Goal: Browse casually

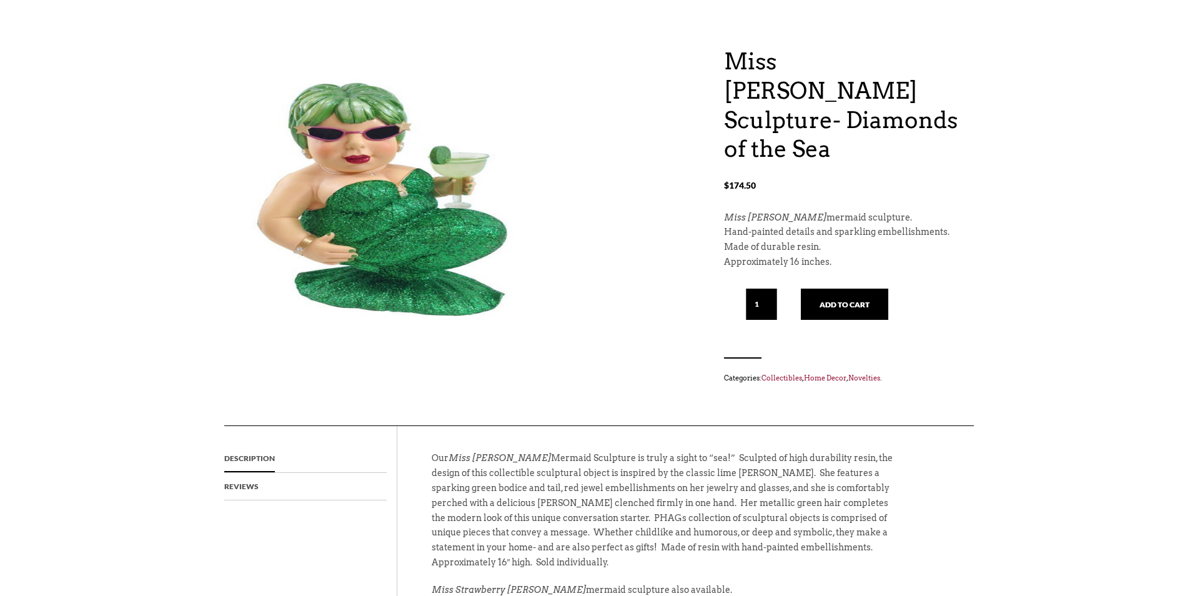
scroll to position [125, 0]
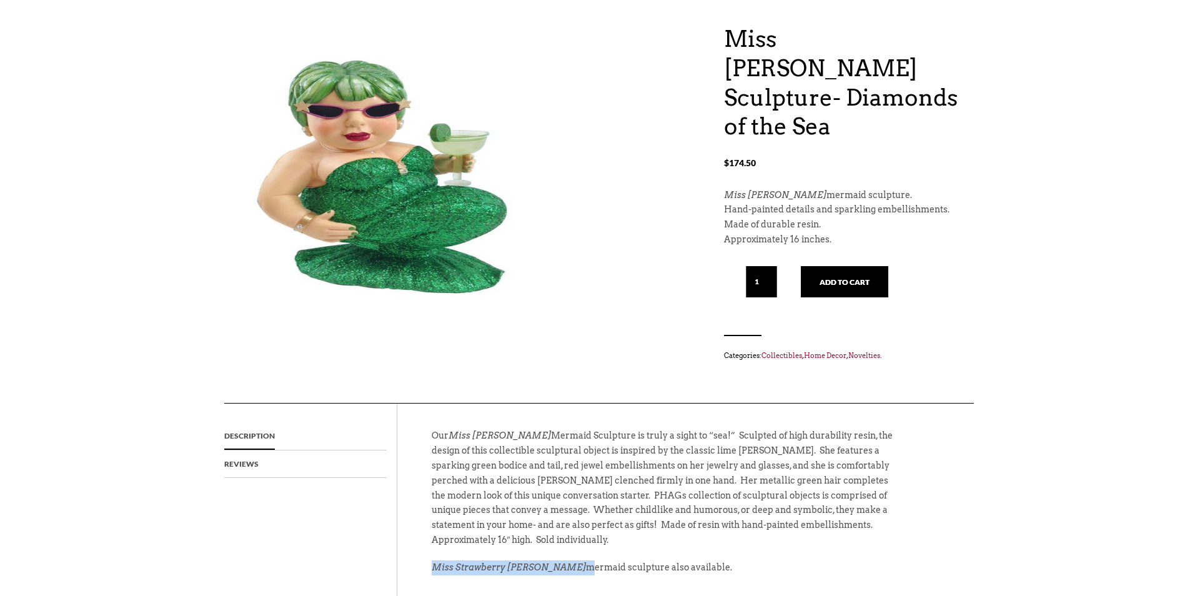
drag, startPoint x: 432, startPoint y: 538, endPoint x: 557, endPoint y: 538, distance: 124.3
click at [557, 560] on p "Miss Strawberry [PERSON_NAME] mermaid sculpture also available." at bounding box center [663, 573] width 462 height 27
copy p "Miss Strawberry [PERSON_NAME]"
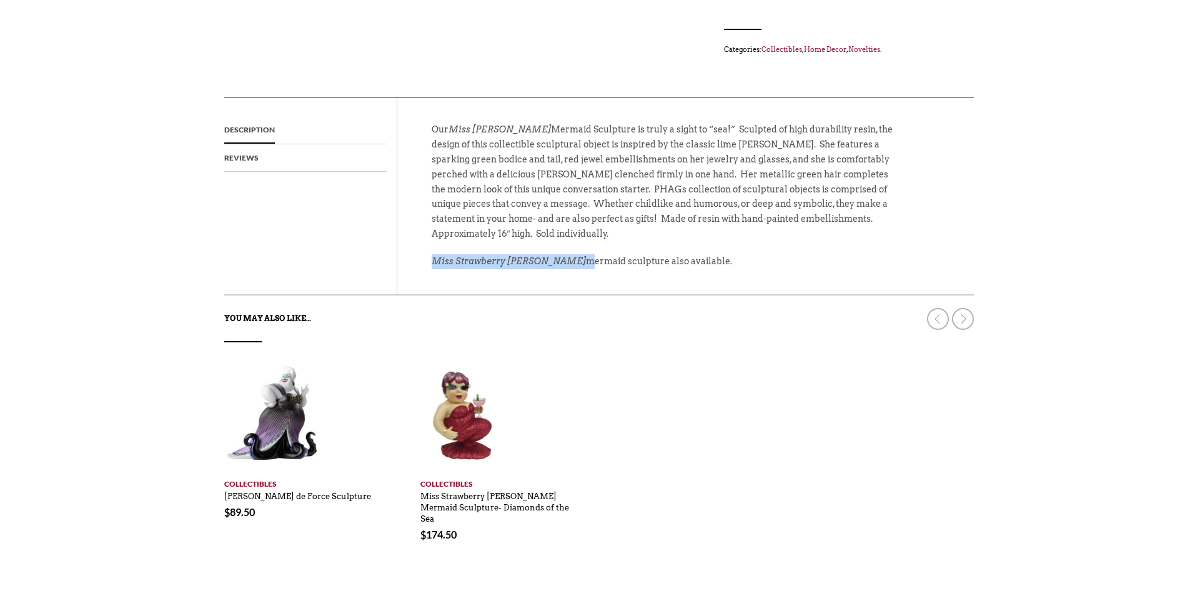
scroll to position [500, 0]
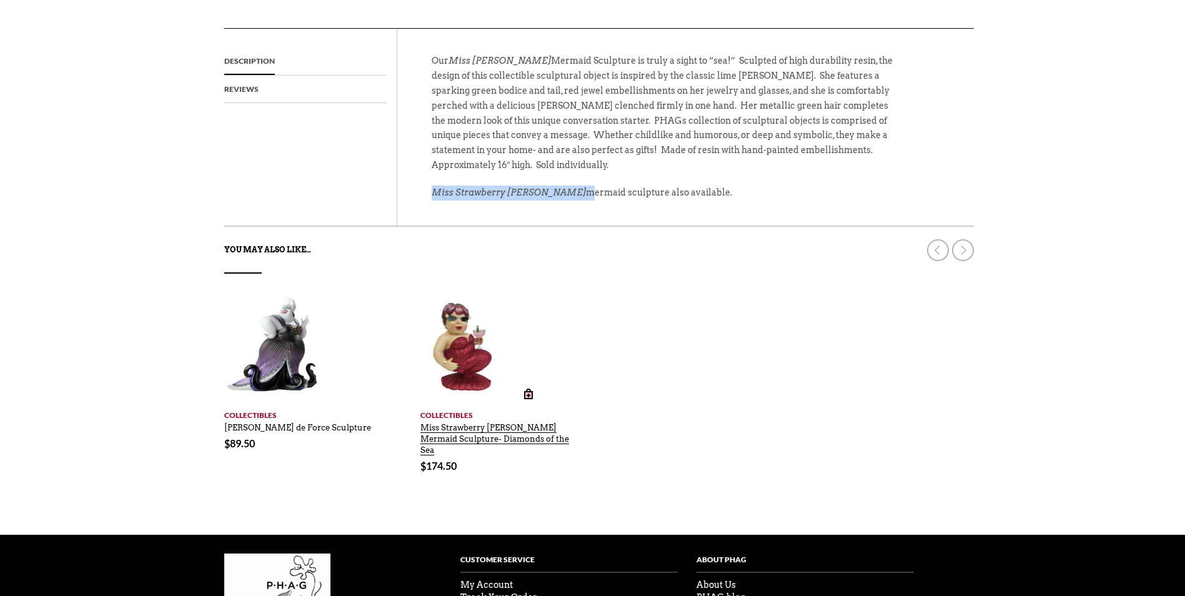
click at [469, 417] on link "Miss Strawberry Margarita Mermaid Sculpture- Diamonds of the Sea" at bounding box center [494, 436] width 149 height 39
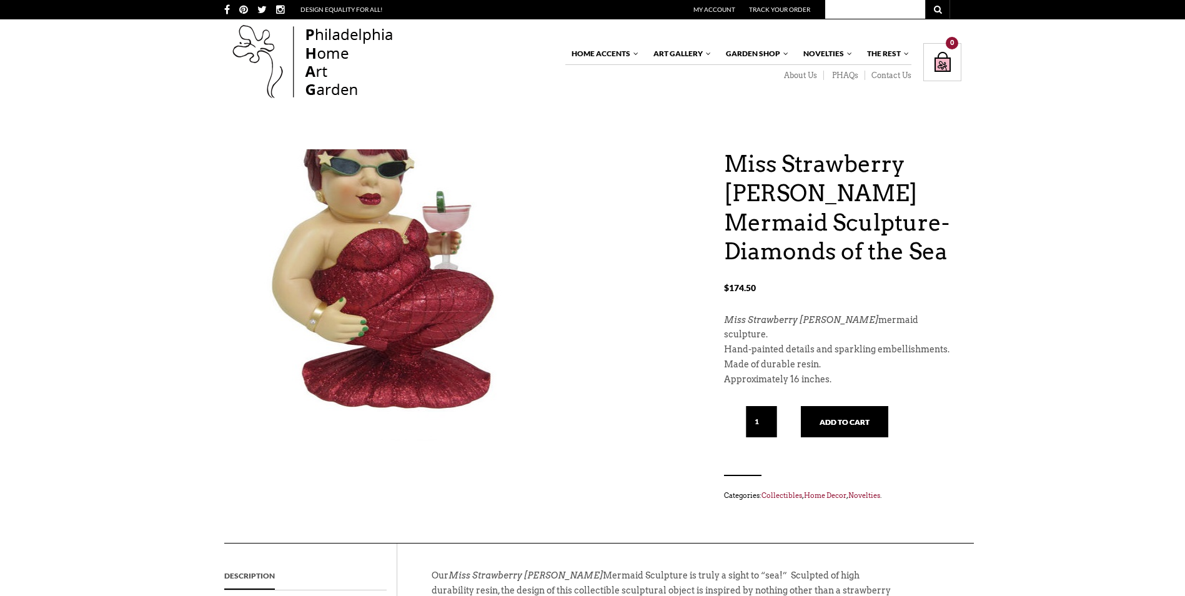
click at [468, 397] on img at bounding box center [383, 268] width 319 height 375
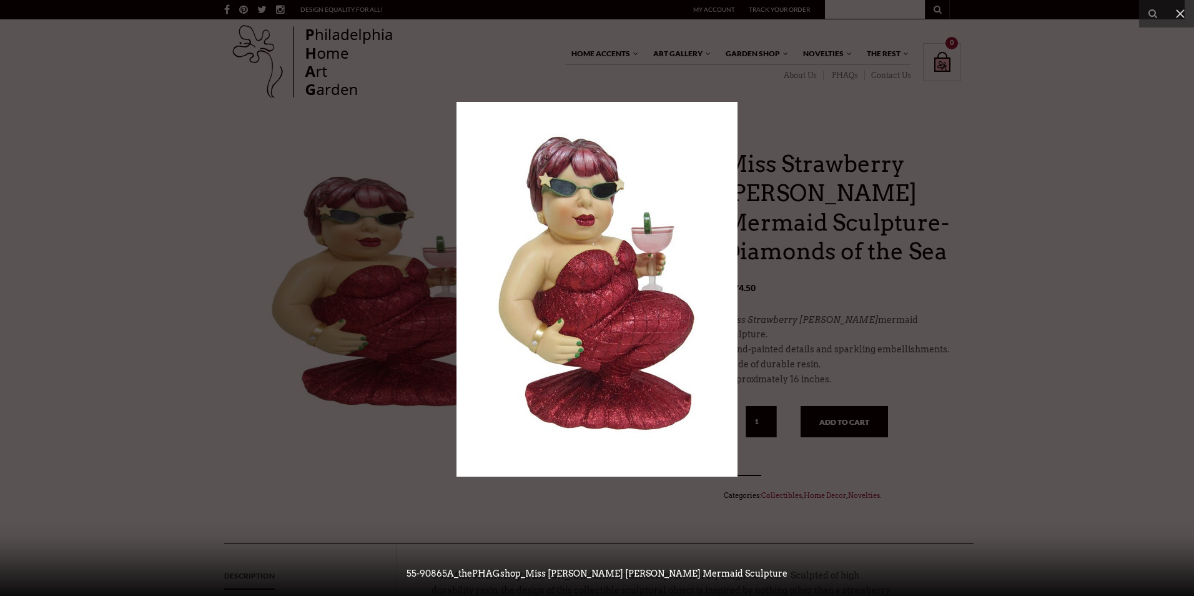
click at [515, 344] on img at bounding box center [597, 289] width 281 height 375
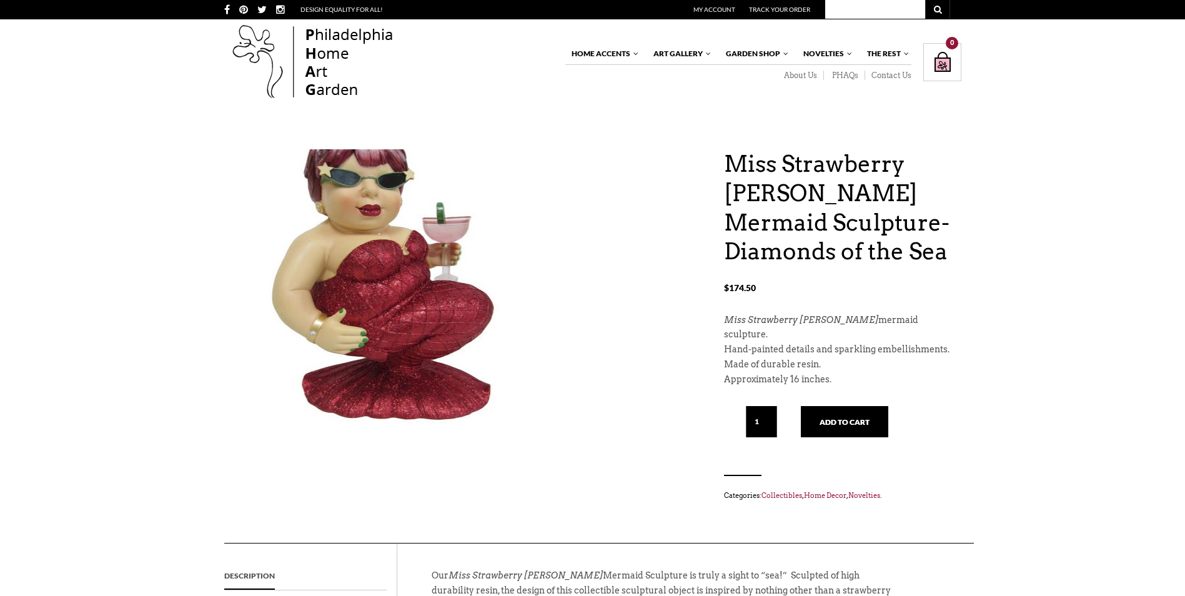
click at [505, 357] on img at bounding box center [383, 279] width 319 height 375
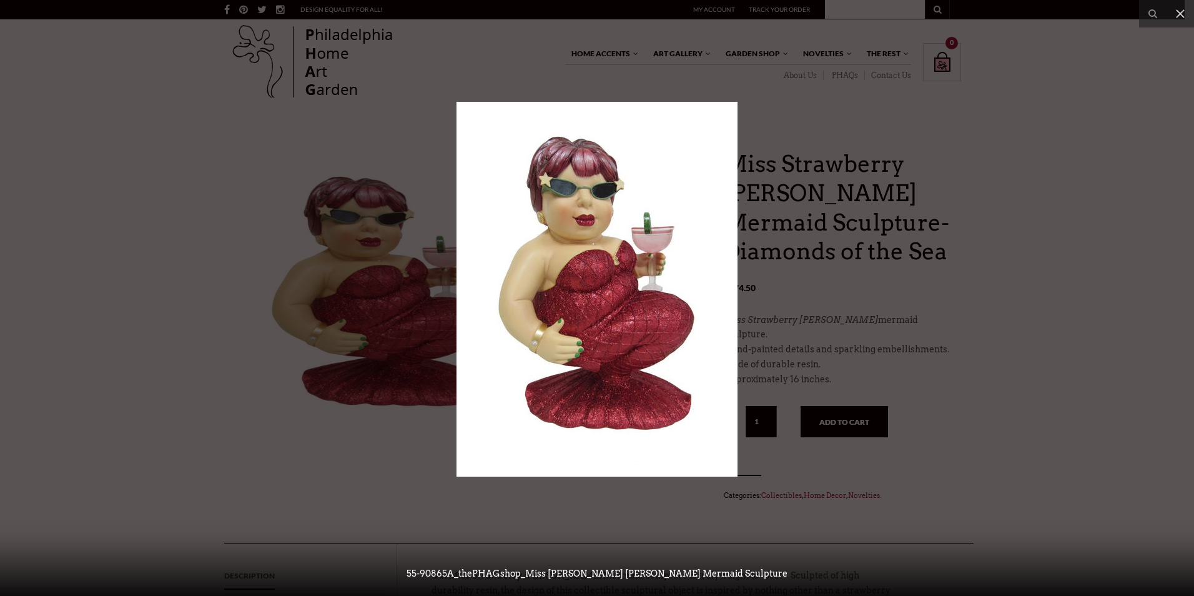
drag, startPoint x: 505, startPoint y: 357, endPoint x: 499, endPoint y: 427, distance: 70.2
click at [499, 427] on img at bounding box center [597, 289] width 281 height 375
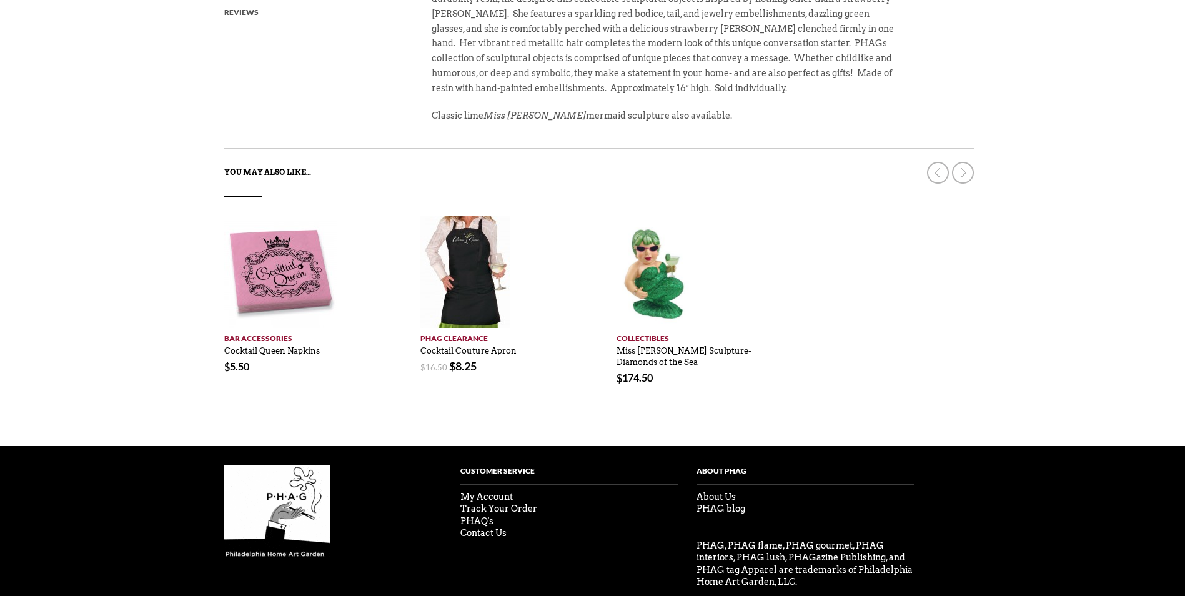
scroll to position [607, 0]
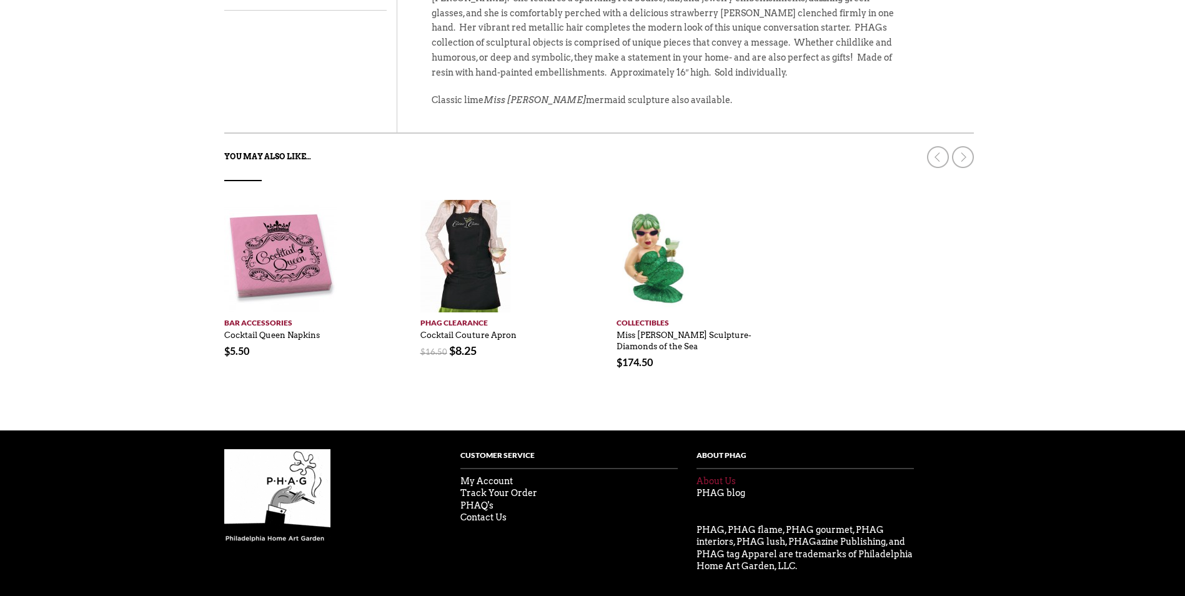
click at [718, 476] on link "About Us" at bounding box center [715, 481] width 39 height 10
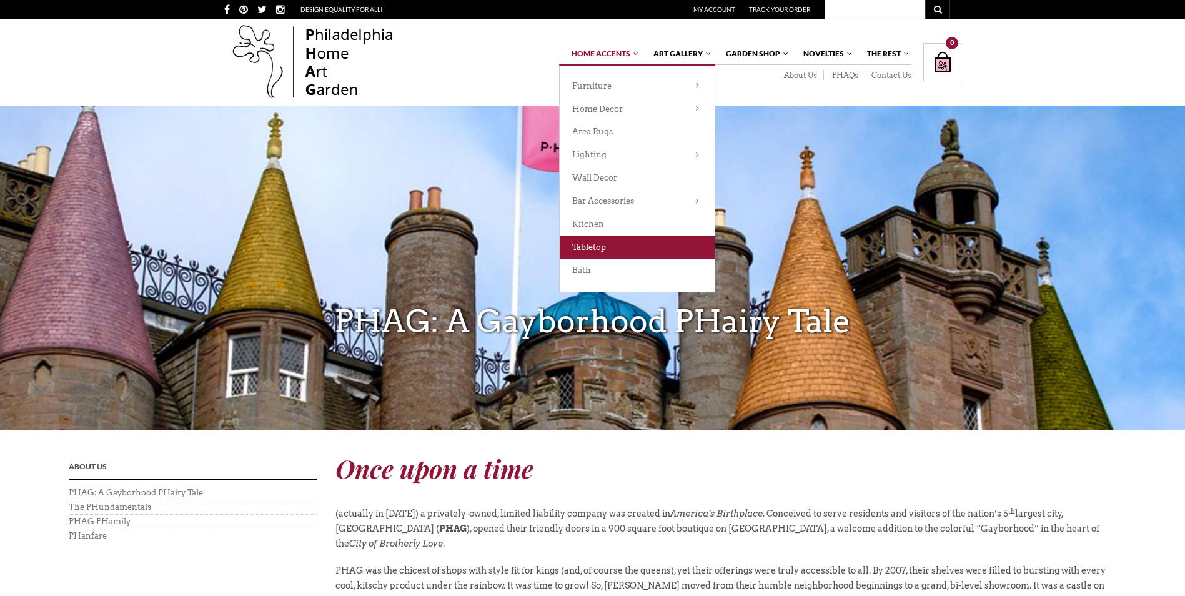
click at [617, 251] on link "Tabletop" at bounding box center [637, 247] width 155 height 23
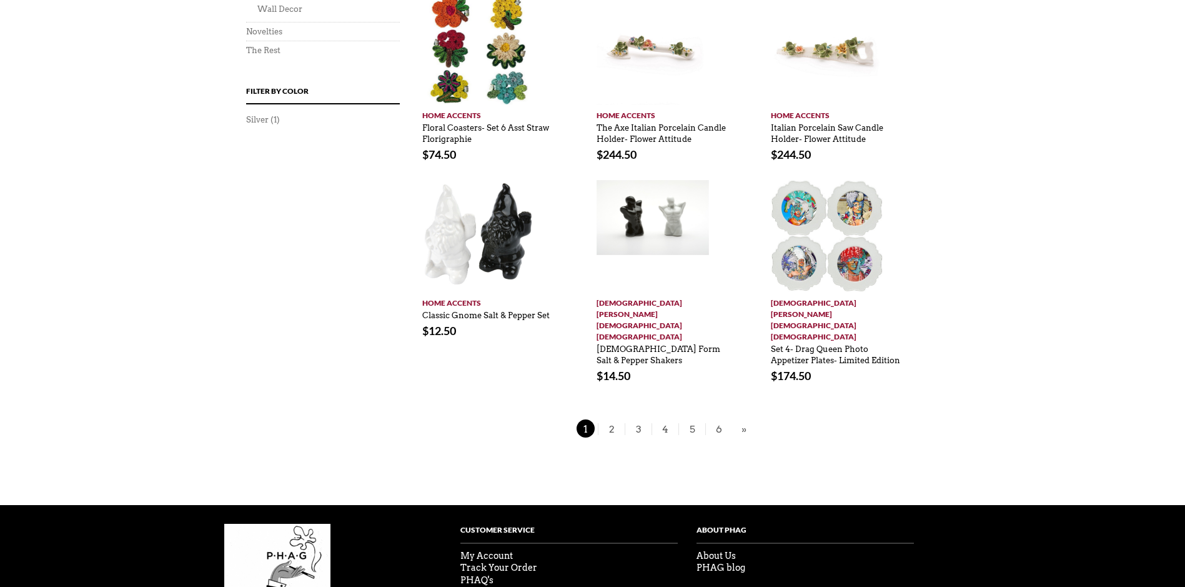
scroll to position [874, 0]
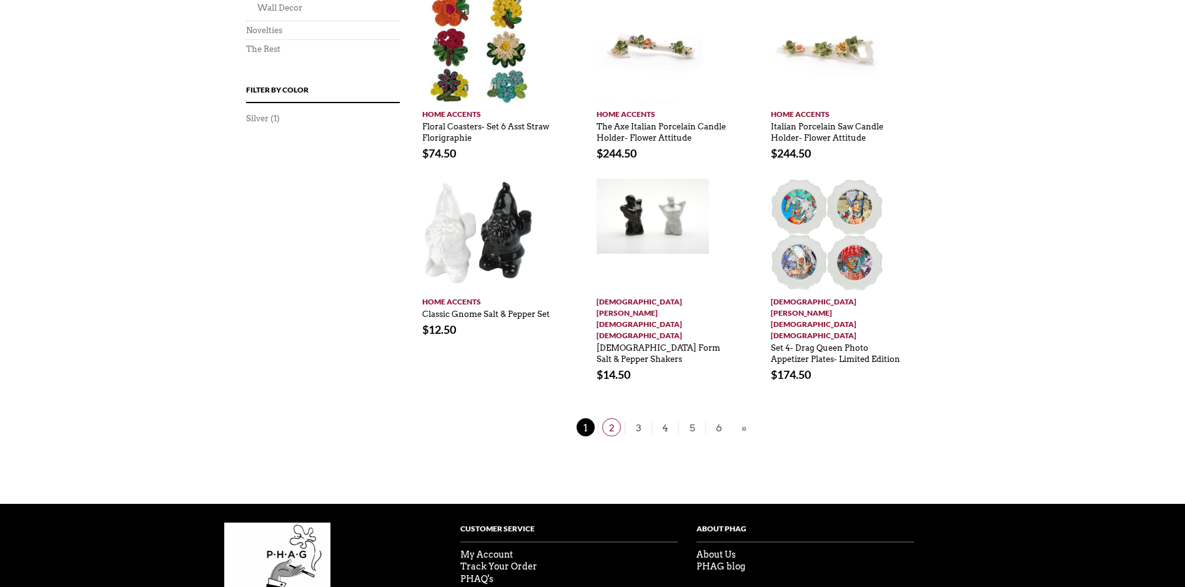
click at [605, 418] on span "2" at bounding box center [611, 427] width 19 height 18
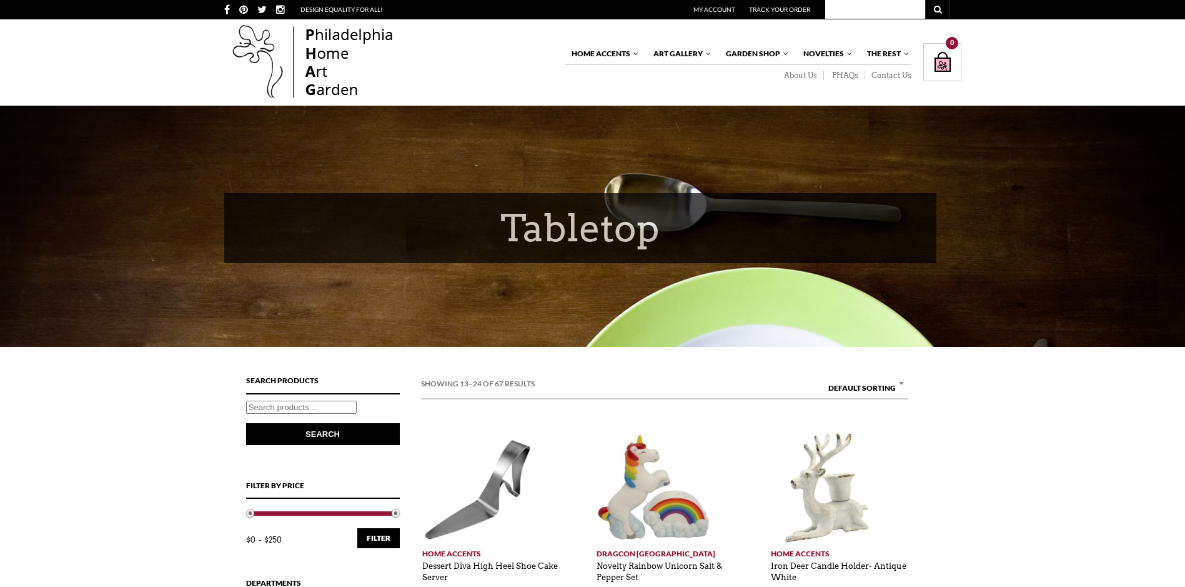
drag, startPoint x: 597, startPoint y: 404, endPoint x: 582, endPoint y: 427, distance: 28.4
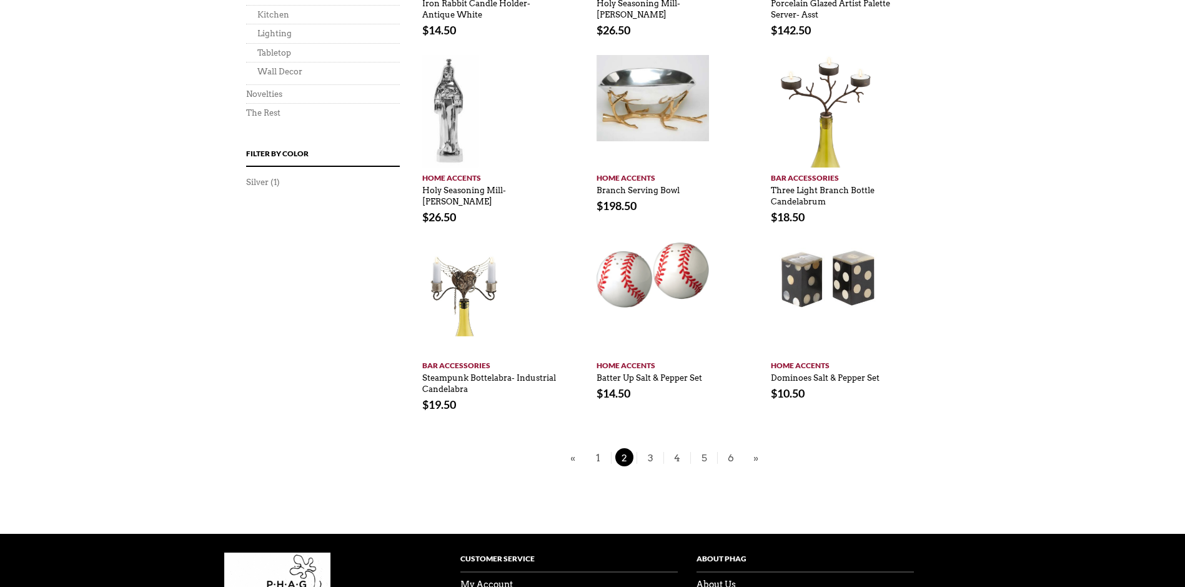
scroll to position [812, 0]
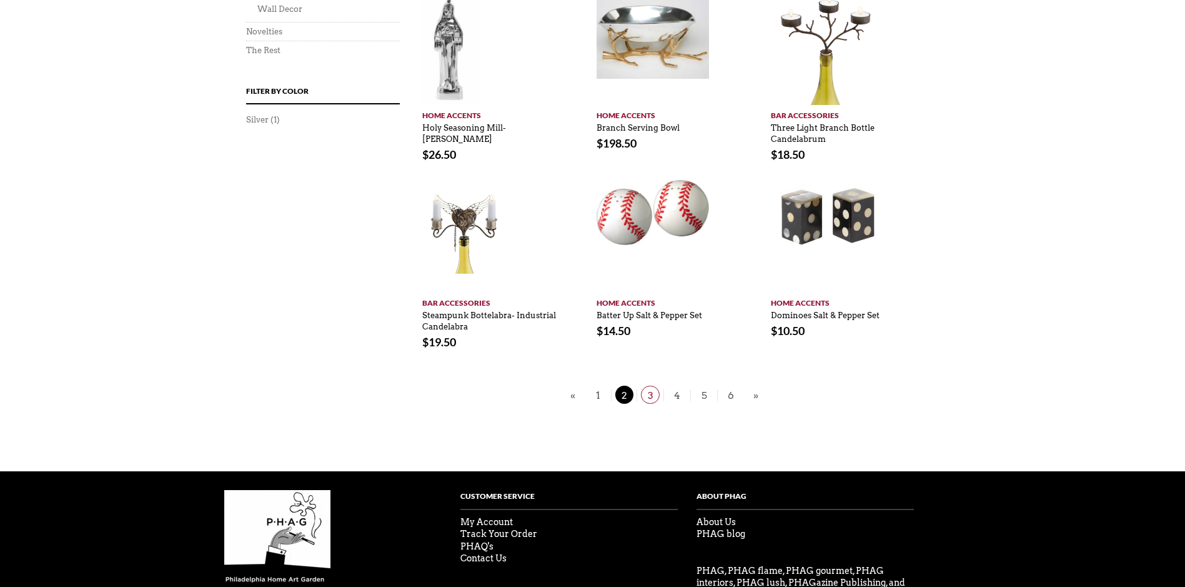
click at [656, 396] on span "3" at bounding box center [650, 394] width 19 height 18
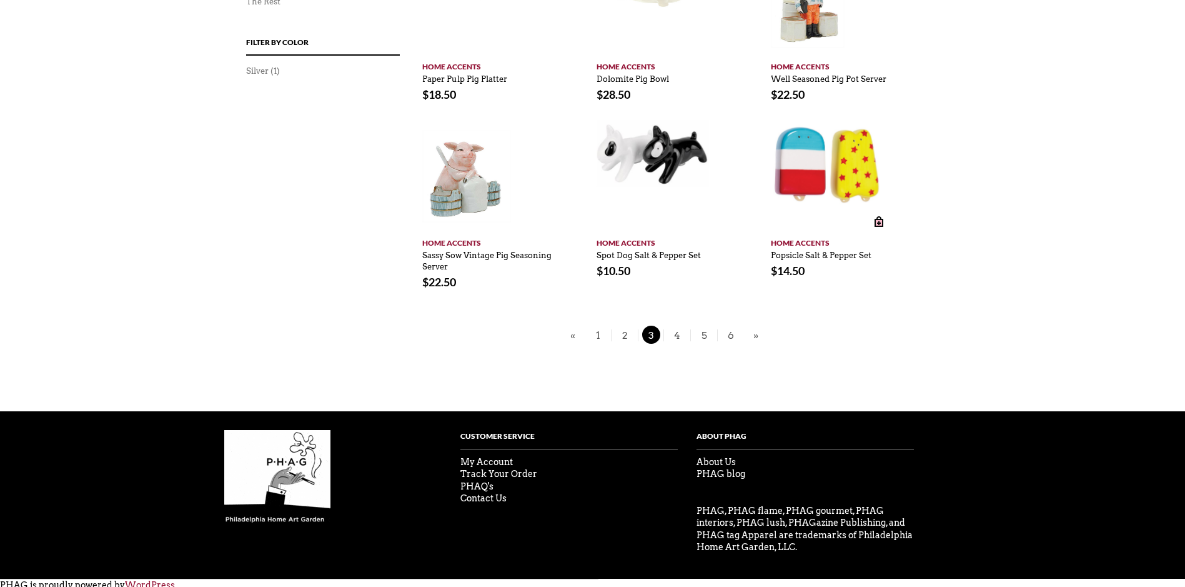
scroll to position [865, 0]
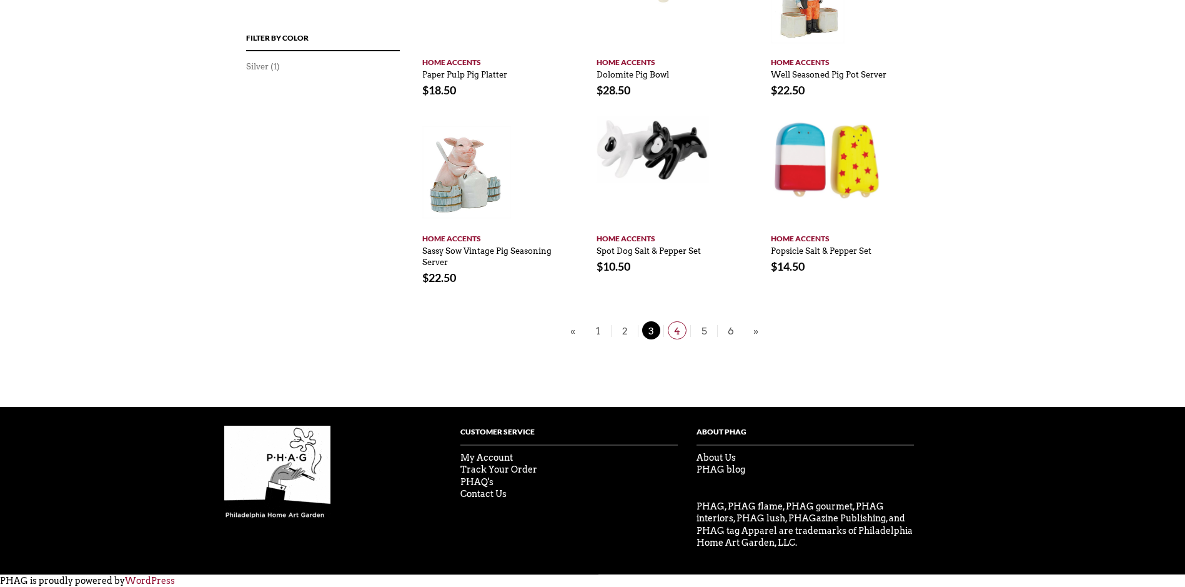
click at [673, 334] on span "4" at bounding box center [677, 330] width 19 height 18
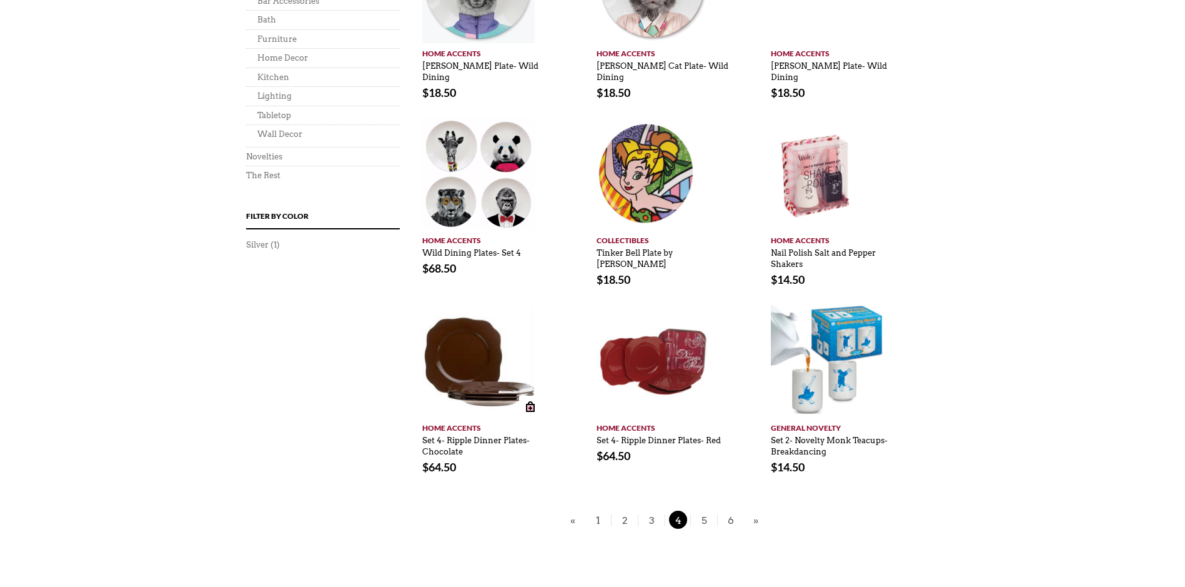
scroll to position [750, 0]
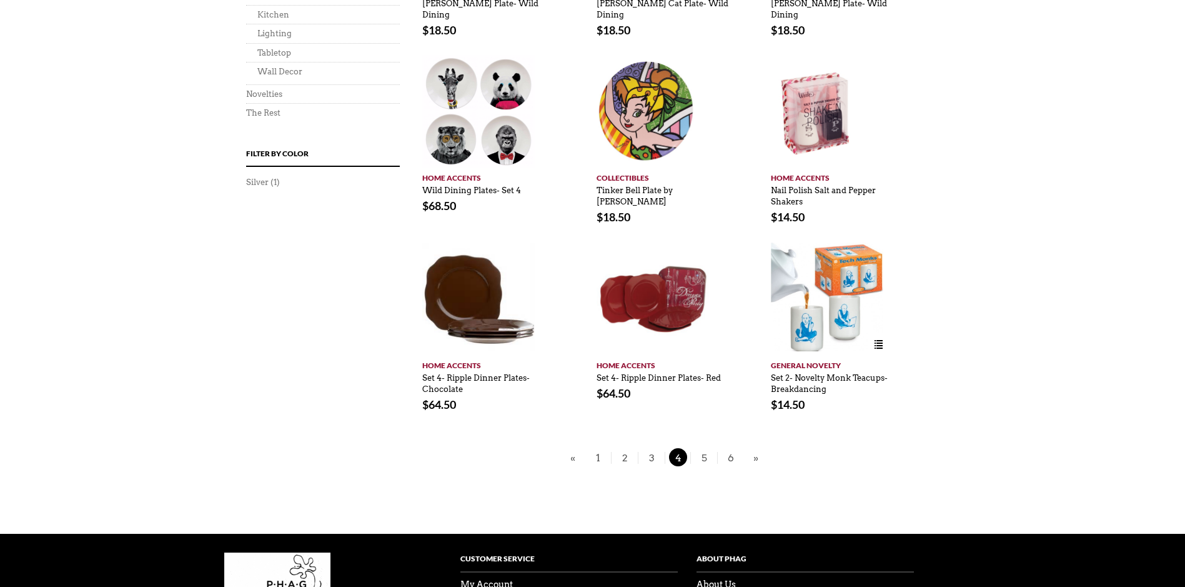
click at [816, 322] on img at bounding box center [827, 297] width 112 height 111
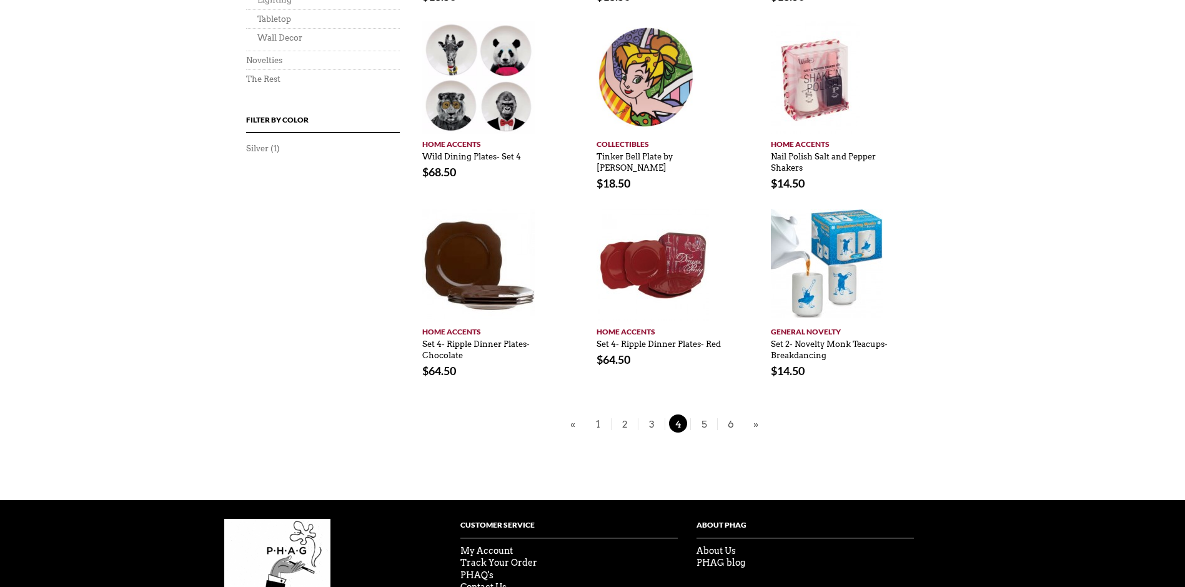
scroll to position [812, 0]
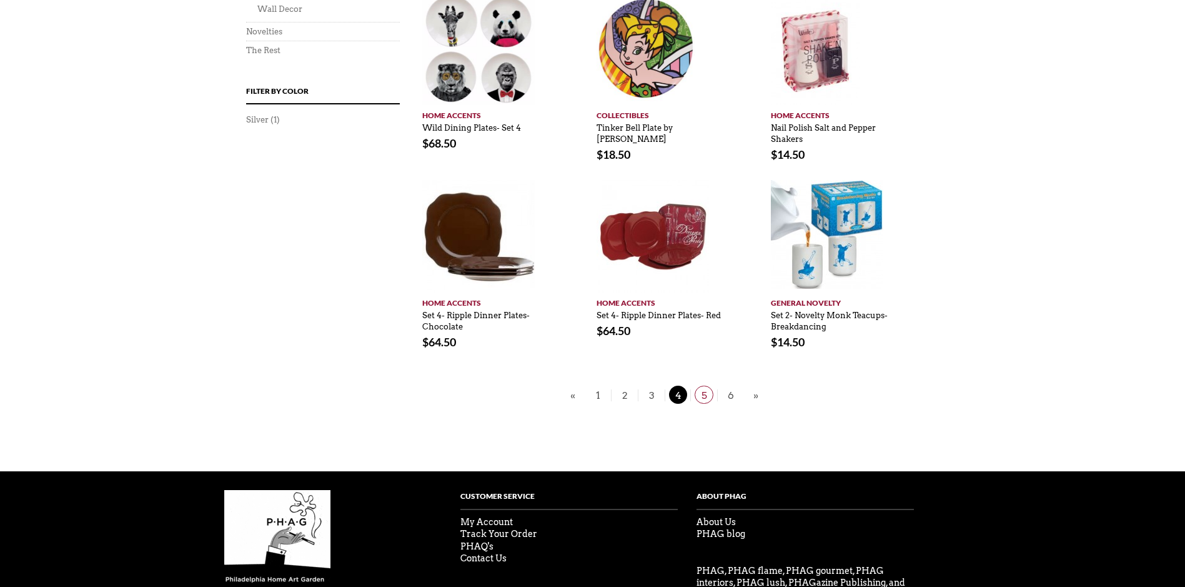
click at [705, 385] on span "5" at bounding box center [704, 394] width 19 height 18
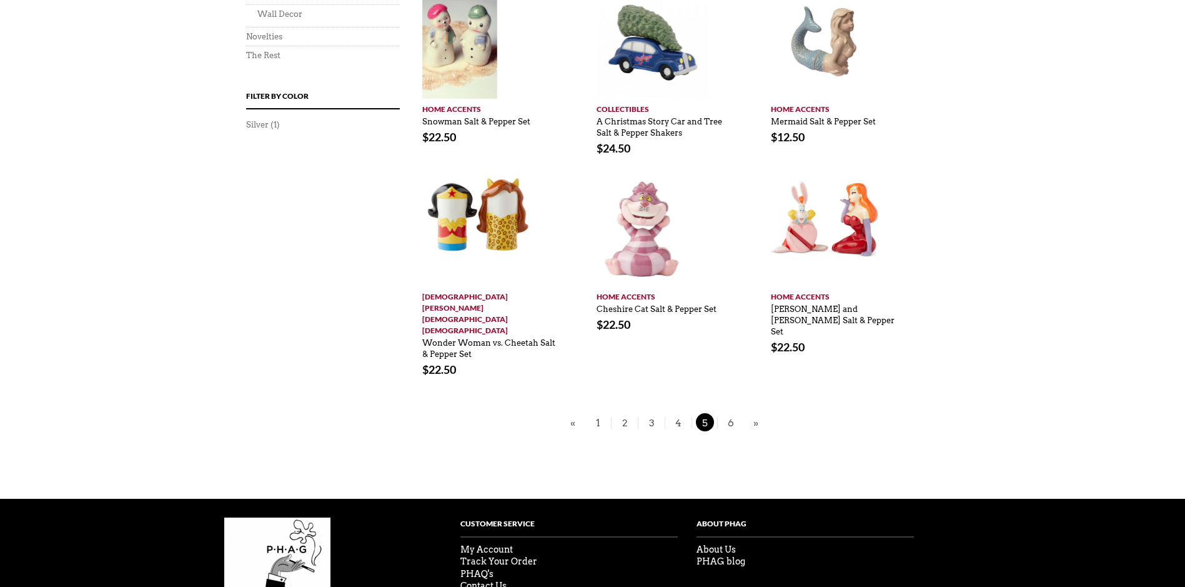
scroll to position [812, 0]
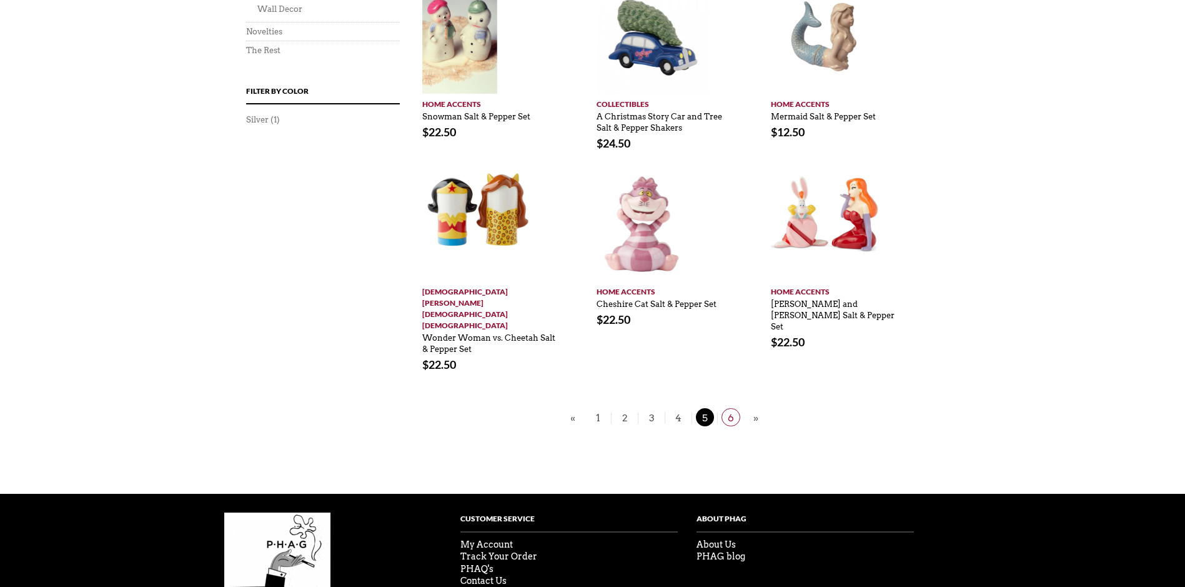
click at [730, 408] on span "6" at bounding box center [730, 417] width 19 height 18
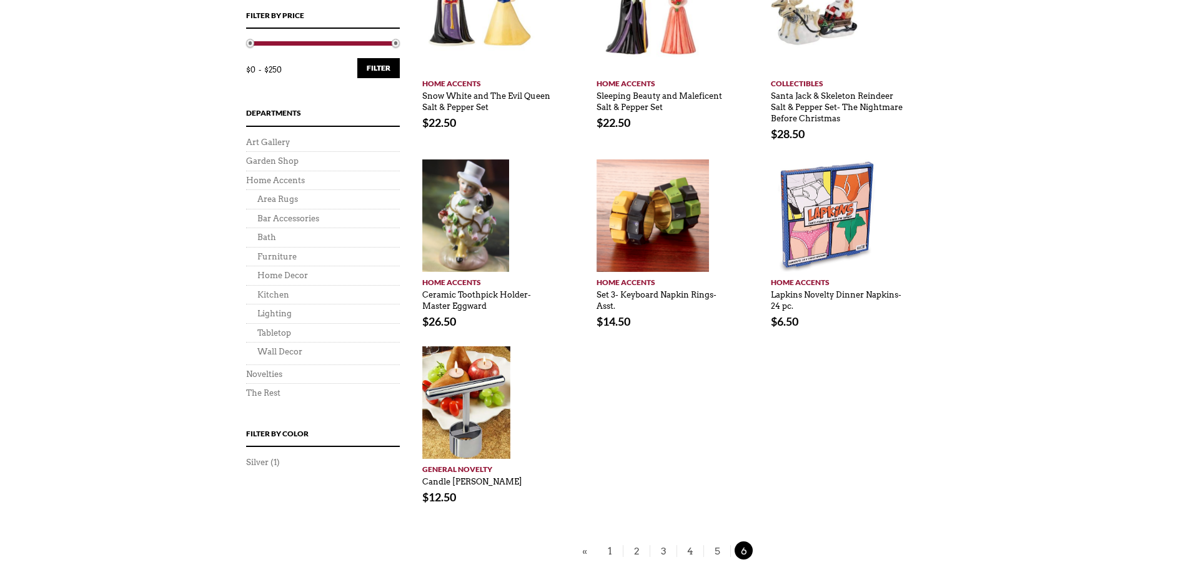
scroll to position [502, 0]
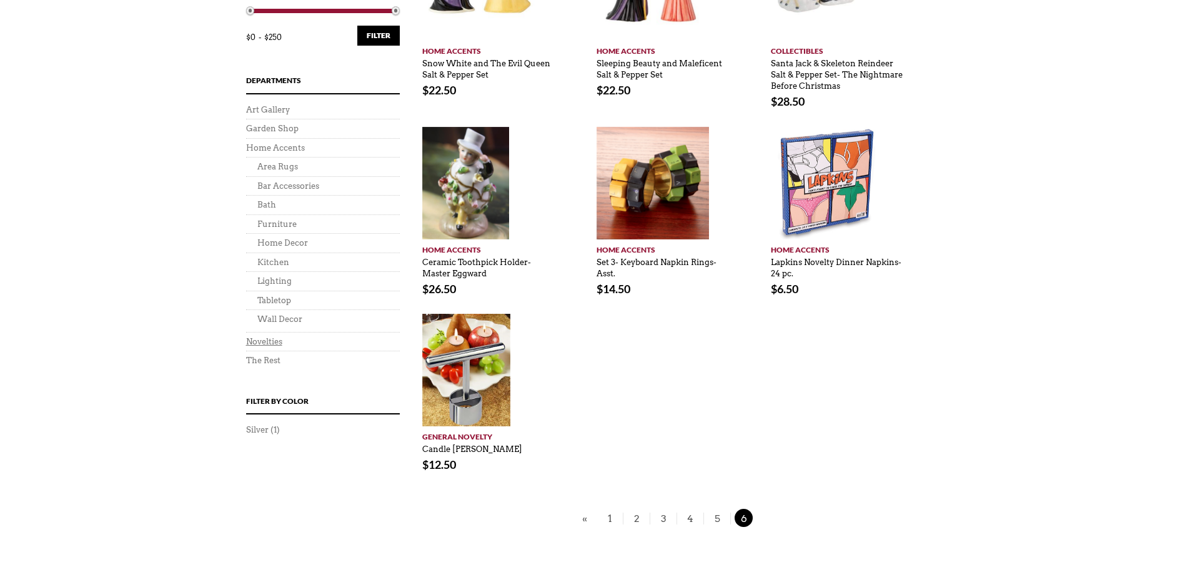
click at [260, 345] on link "Novelties" at bounding box center [264, 341] width 36 height 9
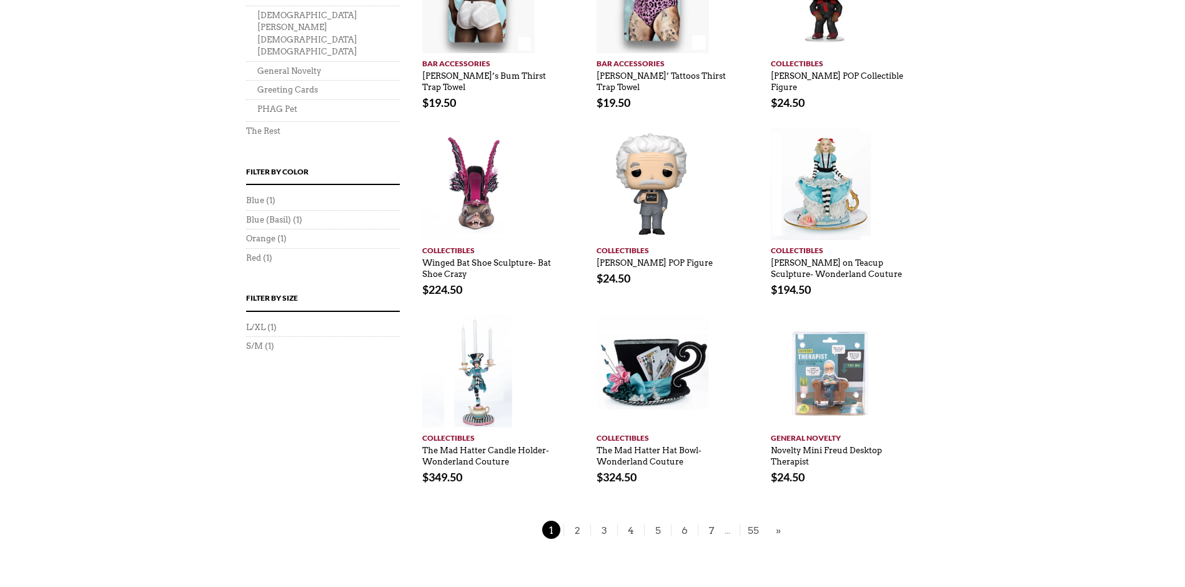
scroll to position [687, 0]
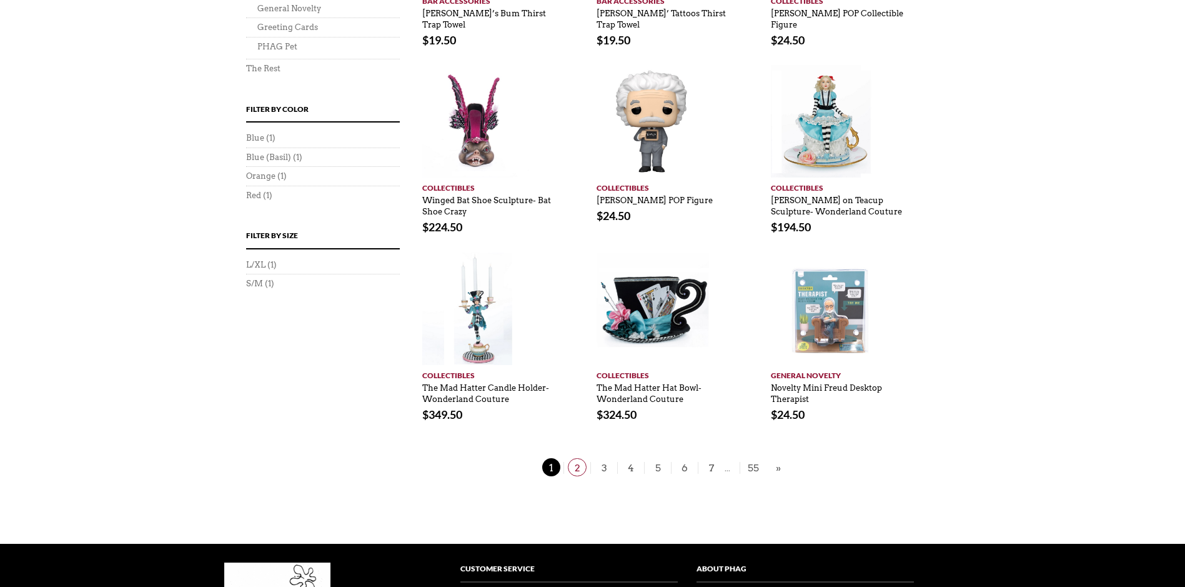
click at [578, 458] on span "2" at bounding box center [577, 467] width 19 height 18
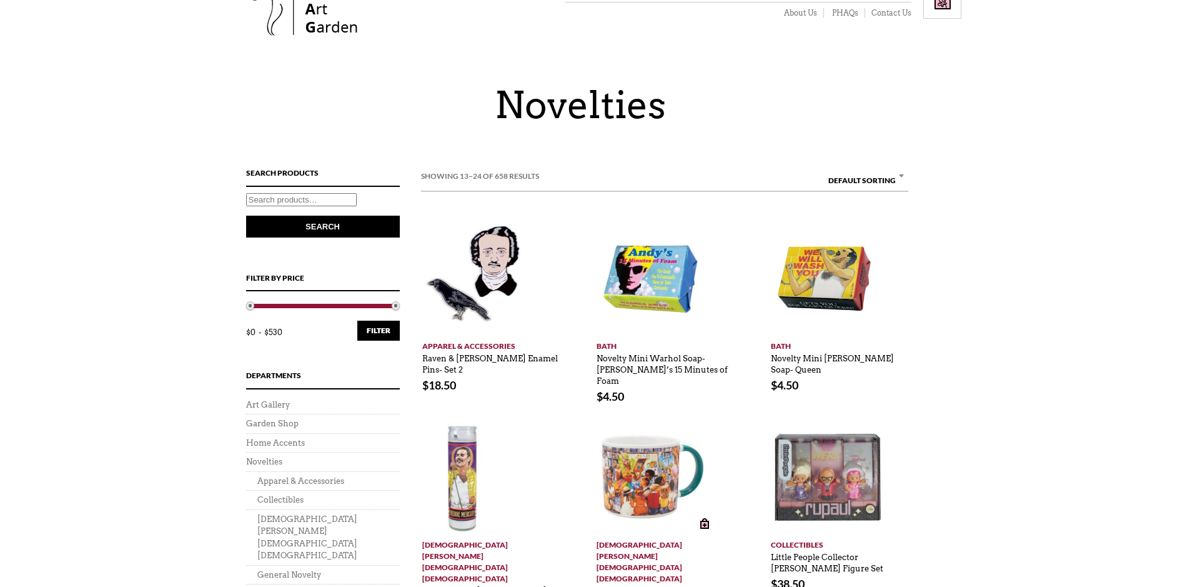
scroll to position [125, 0]
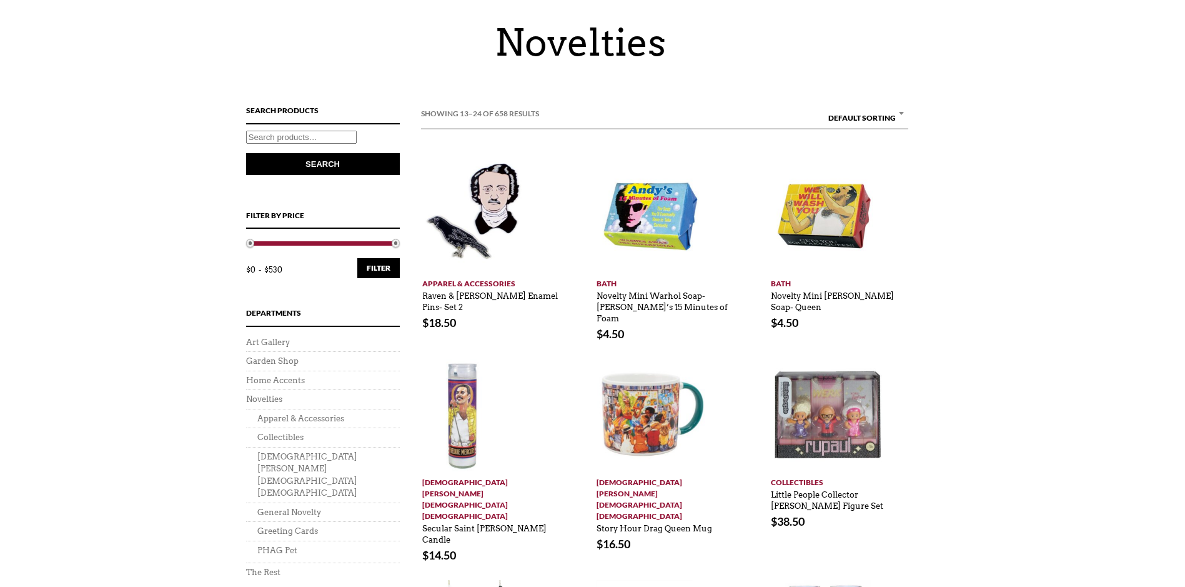
drag, startPoint x: 579, startPoint y: 491, endPoint x: 582, endPoint y: 541, distance: 50.0
drag, startPoint x: 582, startPoint y: 541, endPoint x: 612, endPoint y: 548, distance: 31.4
drag, startPoint x: 612, startPoint y: 548, endPoint x: 962, endPoint y: 524, distance: 350.6
click at [962, 524] on div "Showing 13–24 of 658 results Default sorting Sort by popularity Sort by latest …" at bounding box center [593, 559] width 750 height 910
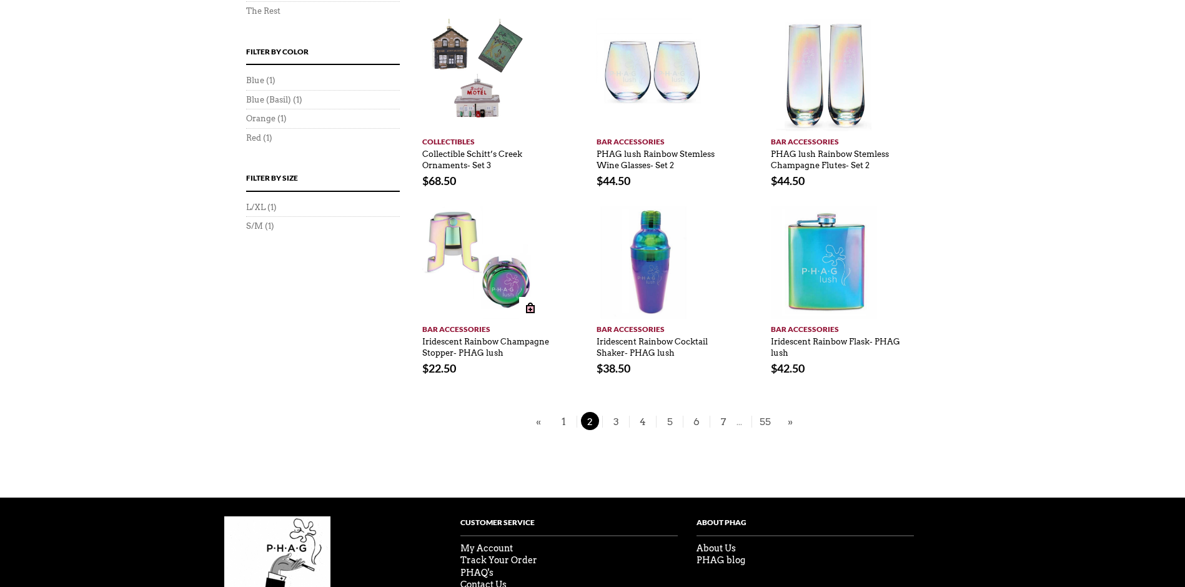
scroll to position [687, 0]
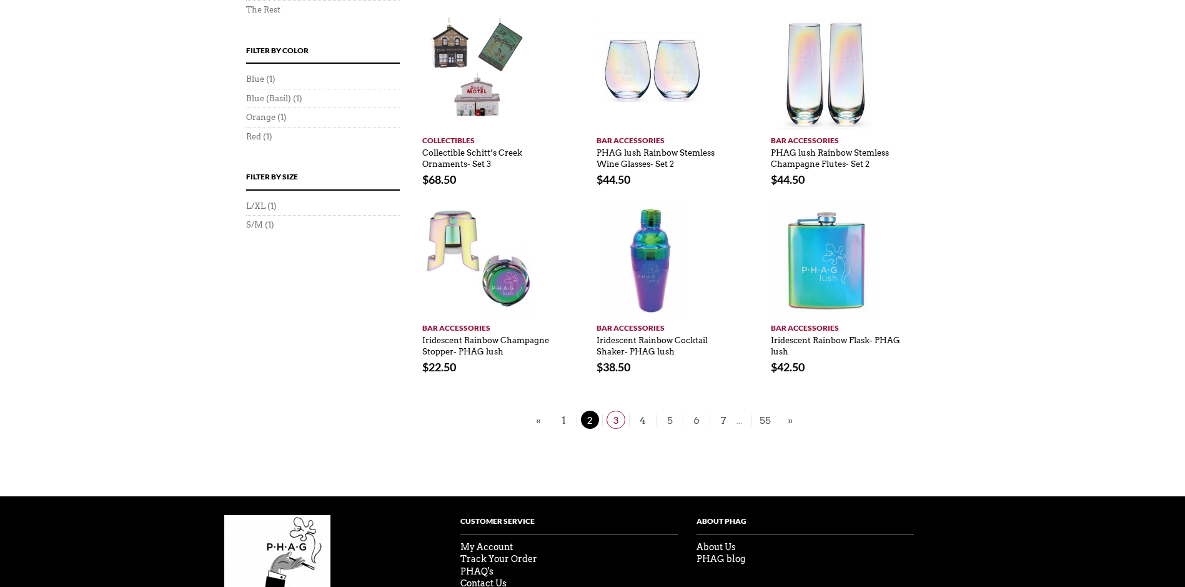
click at [617, 410] on span "3" at bounding box center [616, 419] width 19 height 18
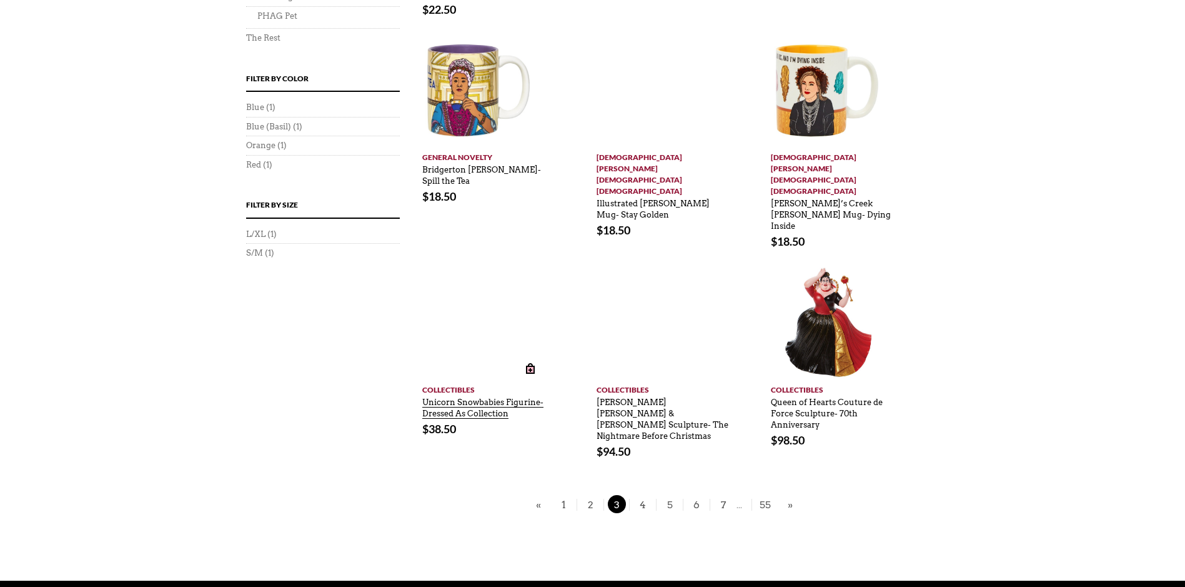
scroll to position [687, 0]
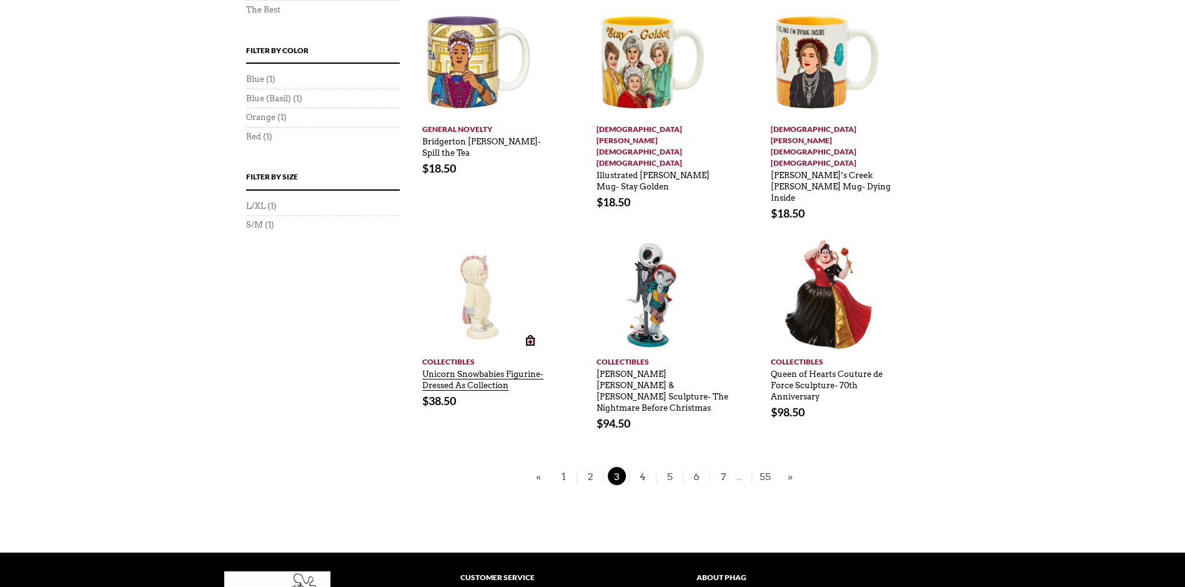
click at [485, 363] on link "Unicorn Snowbabies Figurine- Dressed As Collection" at bounding box center [482, 376] width 121 height 27
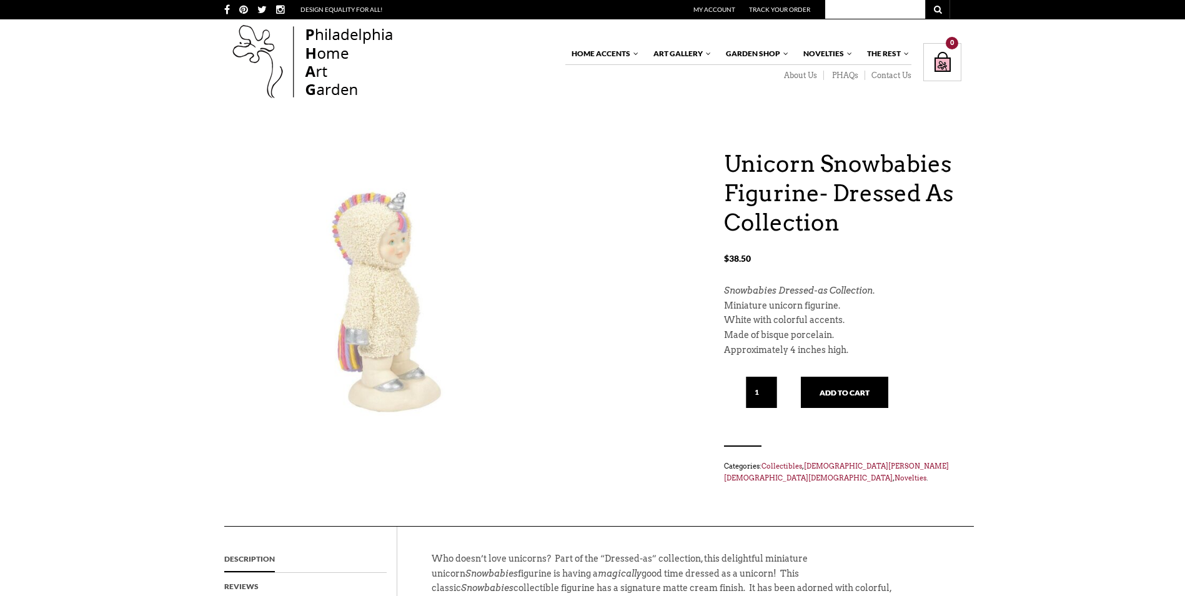
click at [1004, 91] on div "Home Accents Furniture Living Dining Bedroom The White Glove Collection Home De…" at bounding box center [592, 62] width 1185 height 86
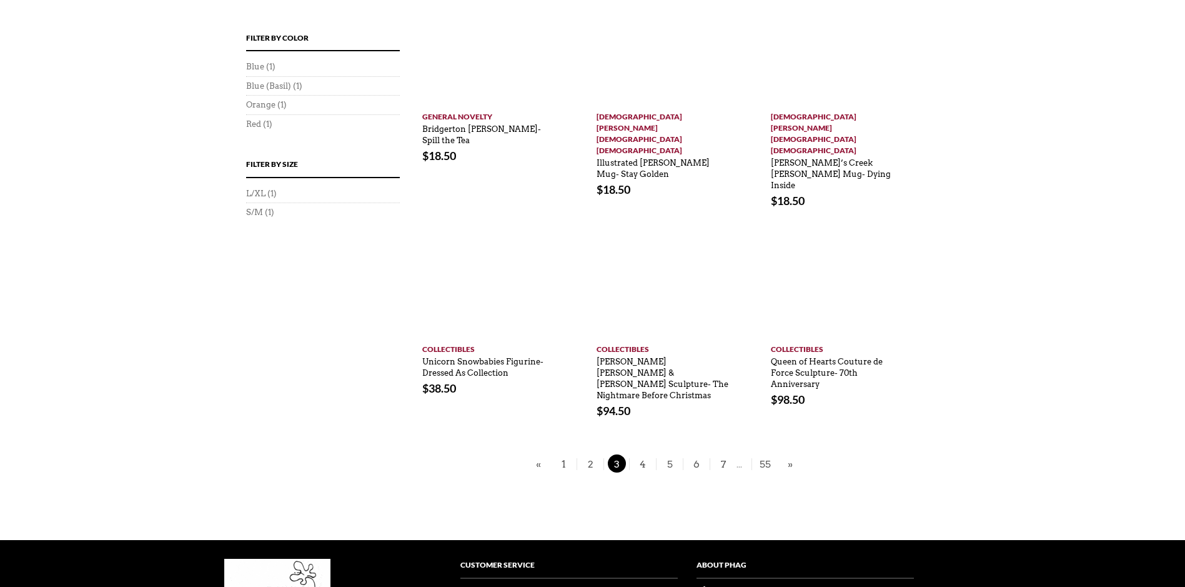
scroll to position [687, 0]
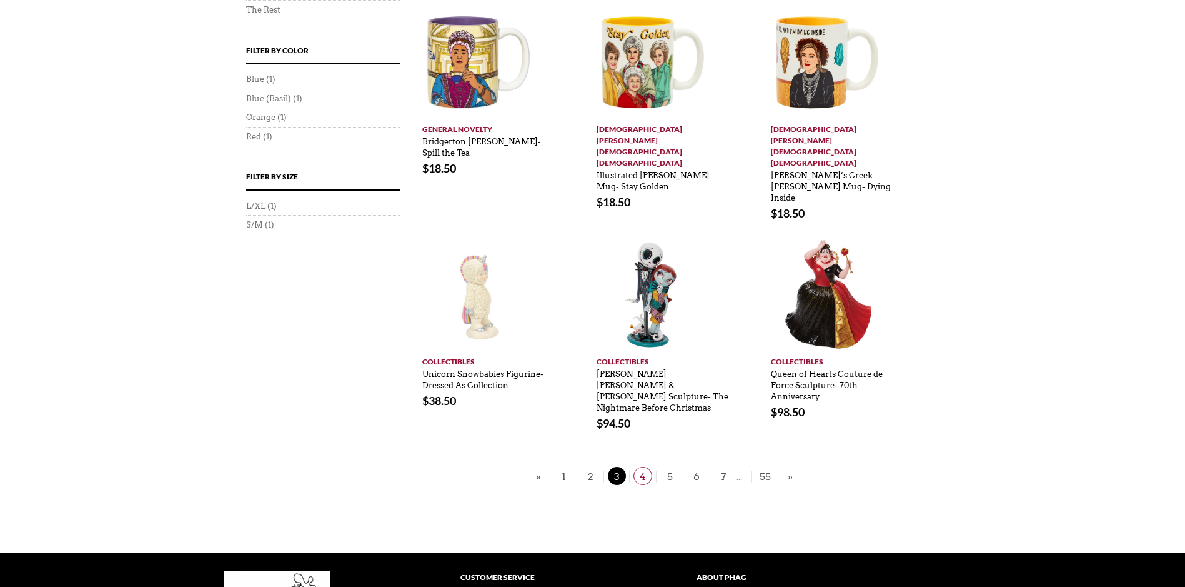
click at [646, 467] on span "4" at bounding box center [642, 476] width 19 height 18
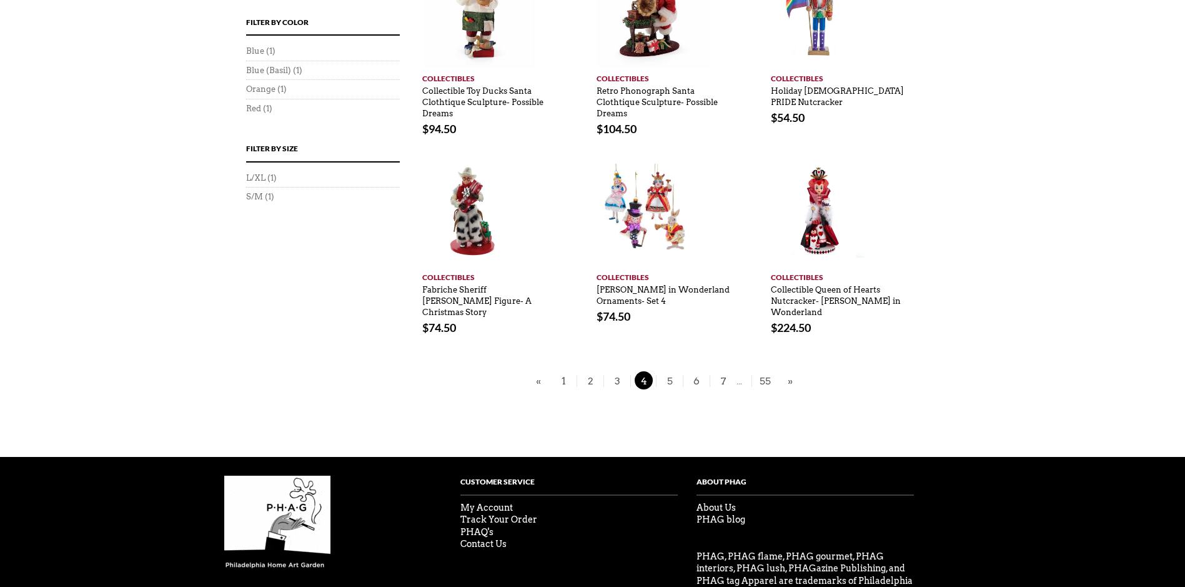
scroll to position [743, 0]
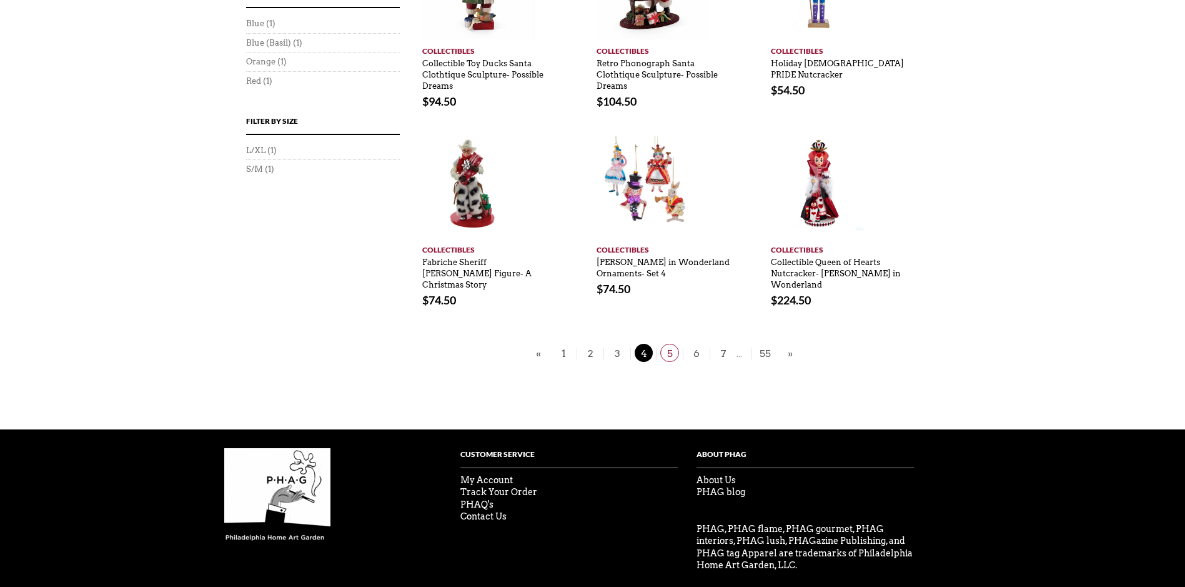
click at [672, 344] on span "5" at bounding box center [669, 353] width 19 height 18
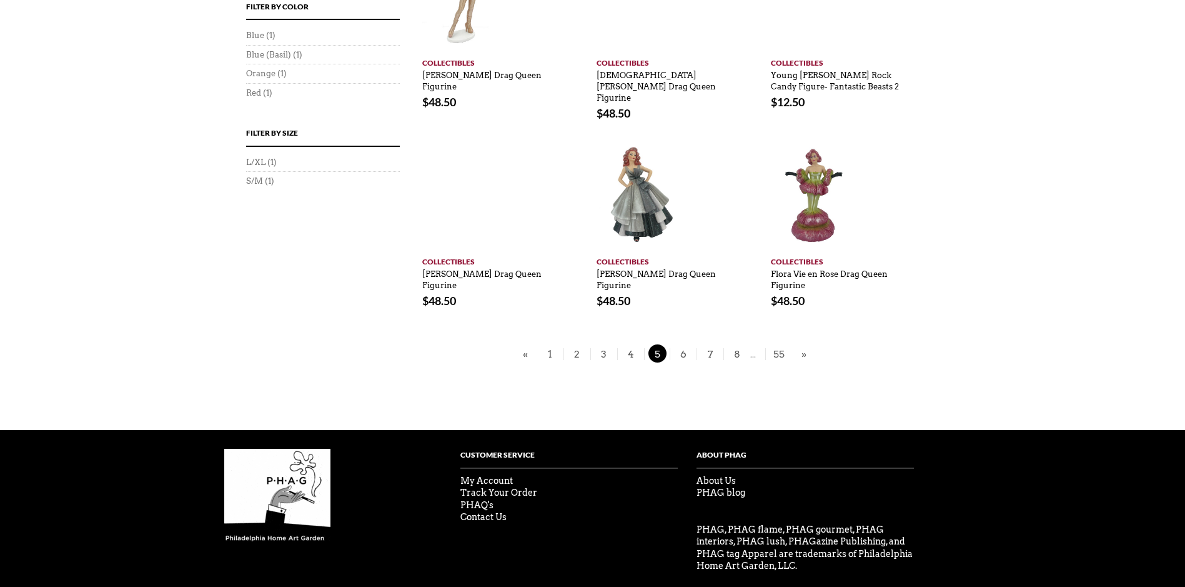
scroll to position [731, 0]
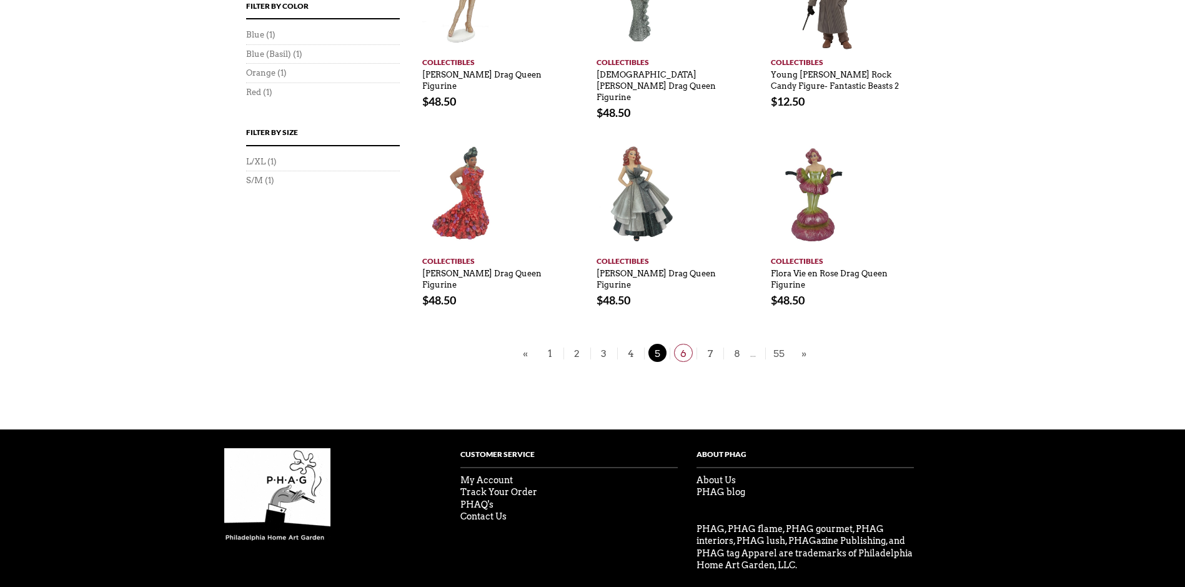
click at [683, 344] on span "6" at bounding box center [683, 353] width 19 height 18
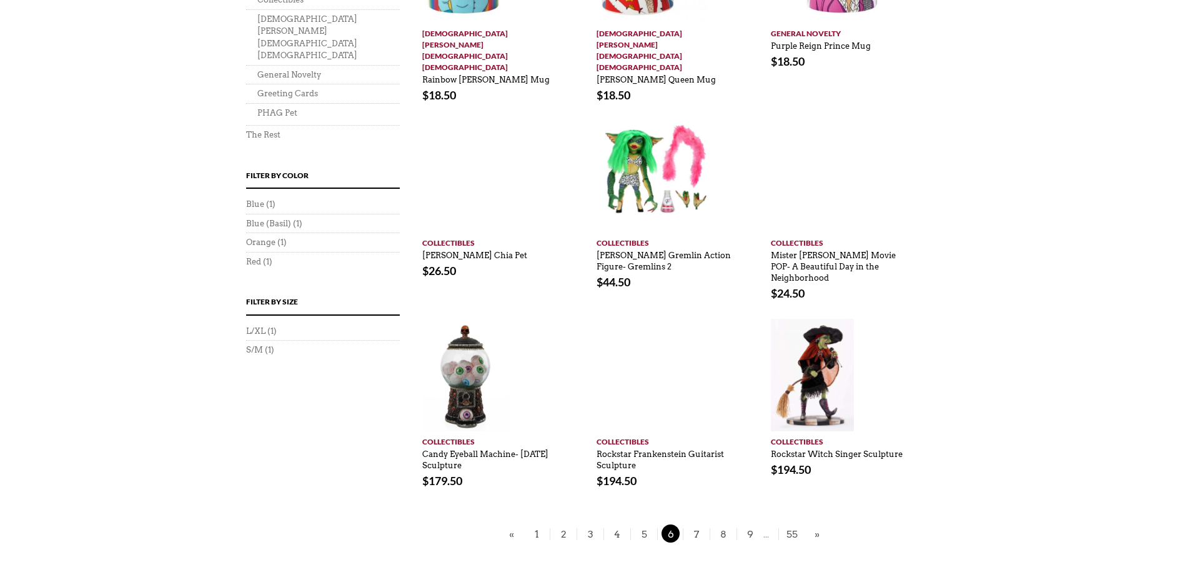
scroll to position [625, 0]
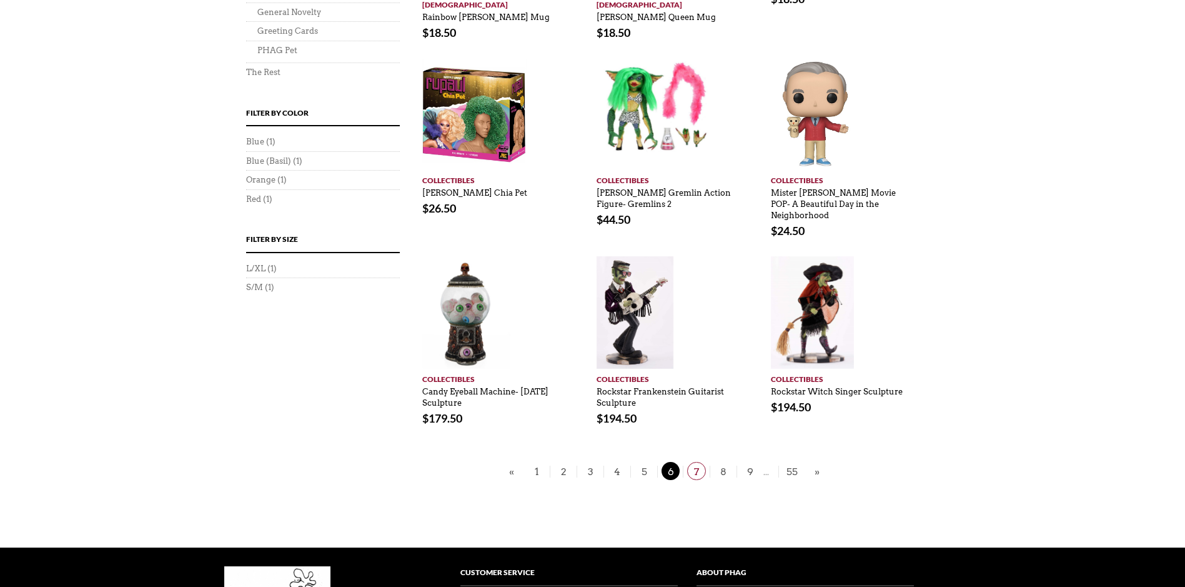
click at [701, 462] on span "7" at bounding box center [696, 471] width 19 height 18
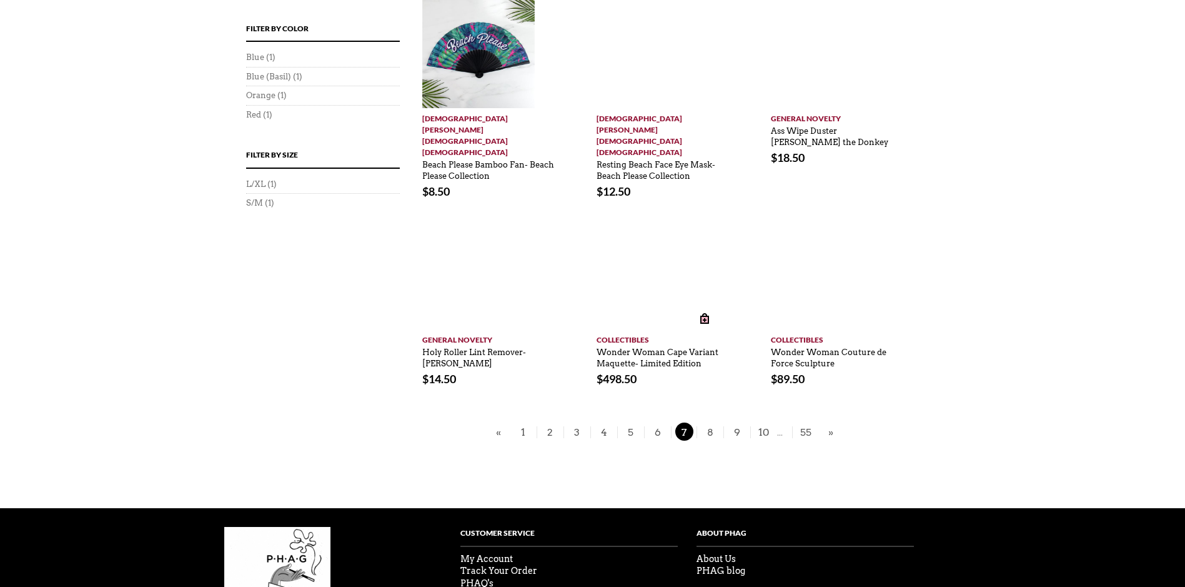
scroll to position [743, 0]
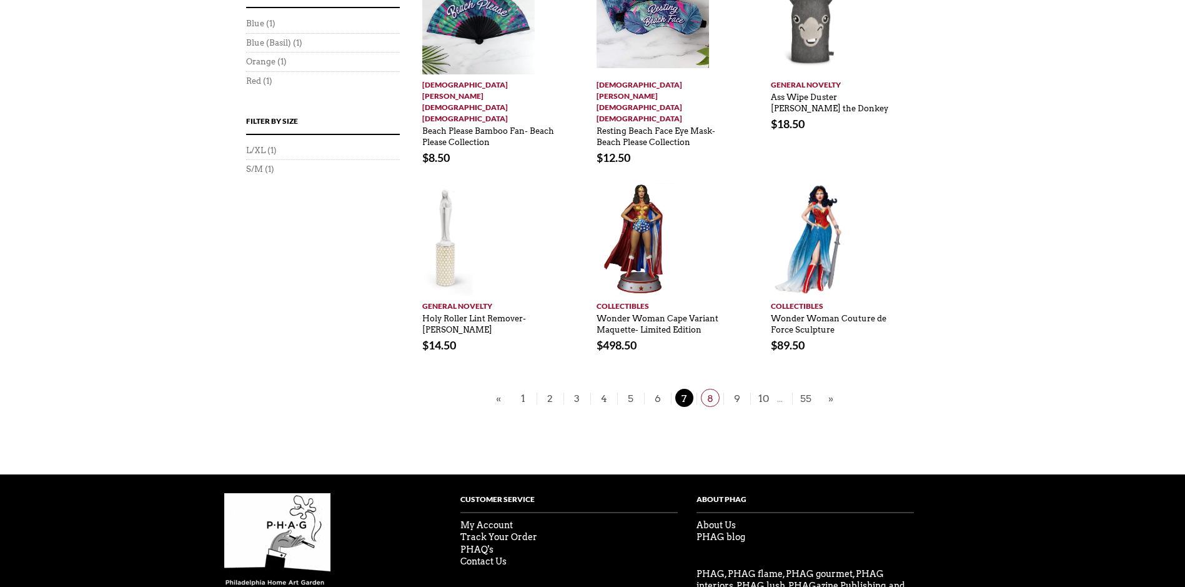
click at [715, 389] on span "8" at bounding box center [710, 398] width 19 height 18
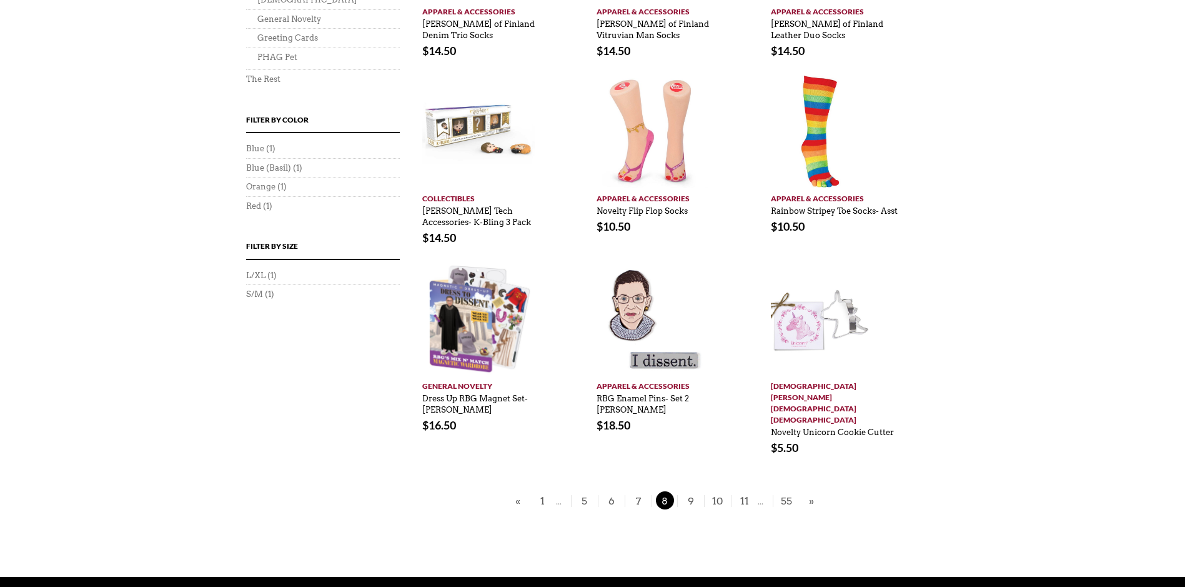
scroll to position [625, 0]
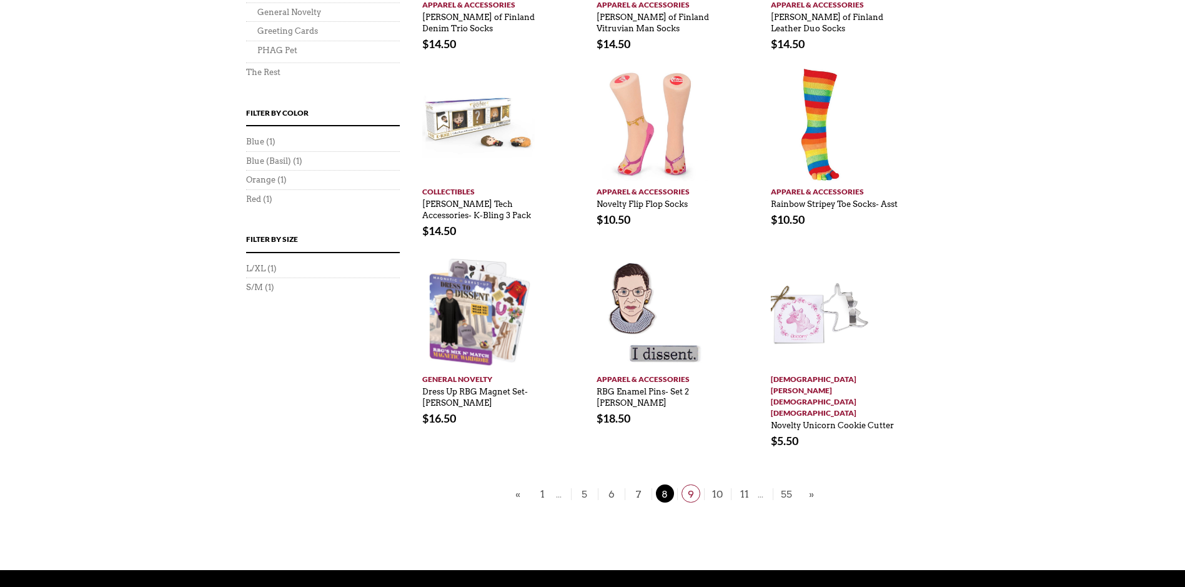
click at [690, 484] on span "9" at bounding box center [690, 493] width 19 height 18
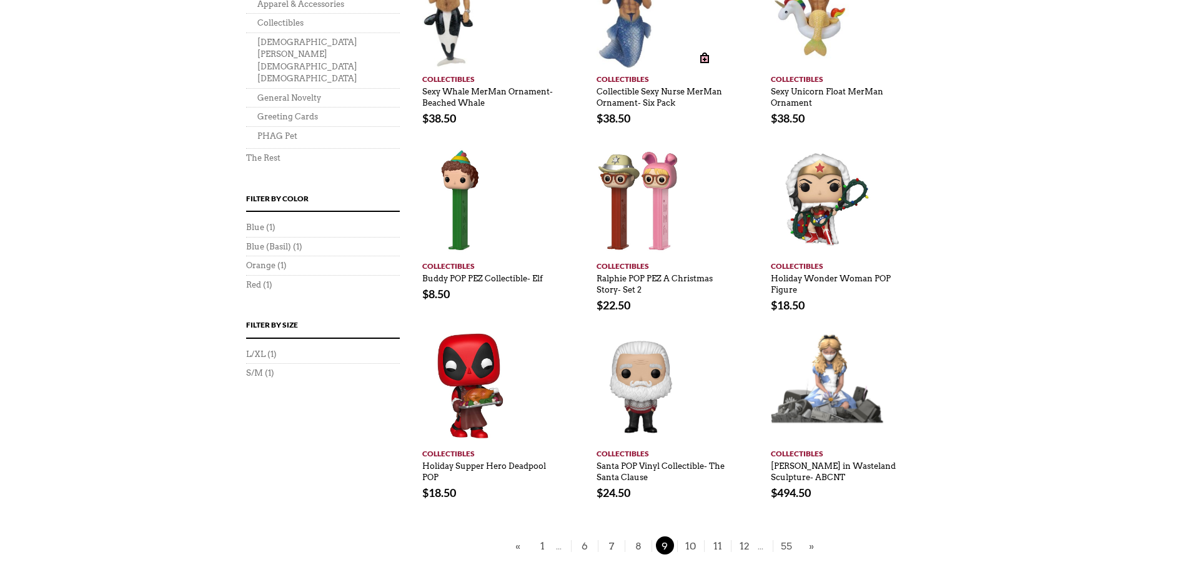
scroll to position [562, 0]
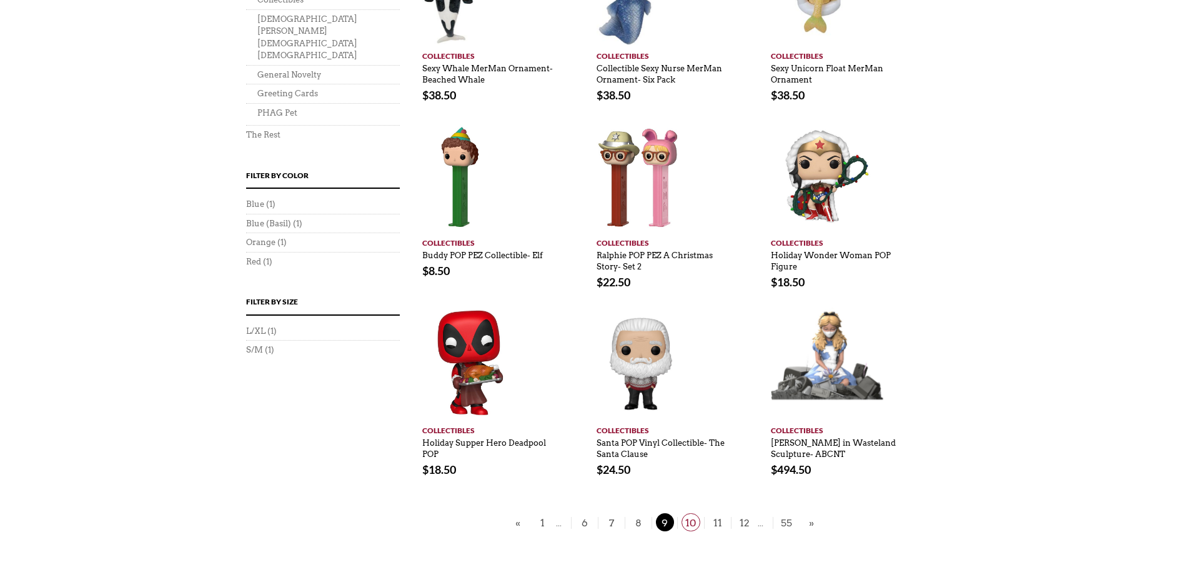
click at [688, 513] on span "10" at bounding box center [690, 522] width 19 height 18
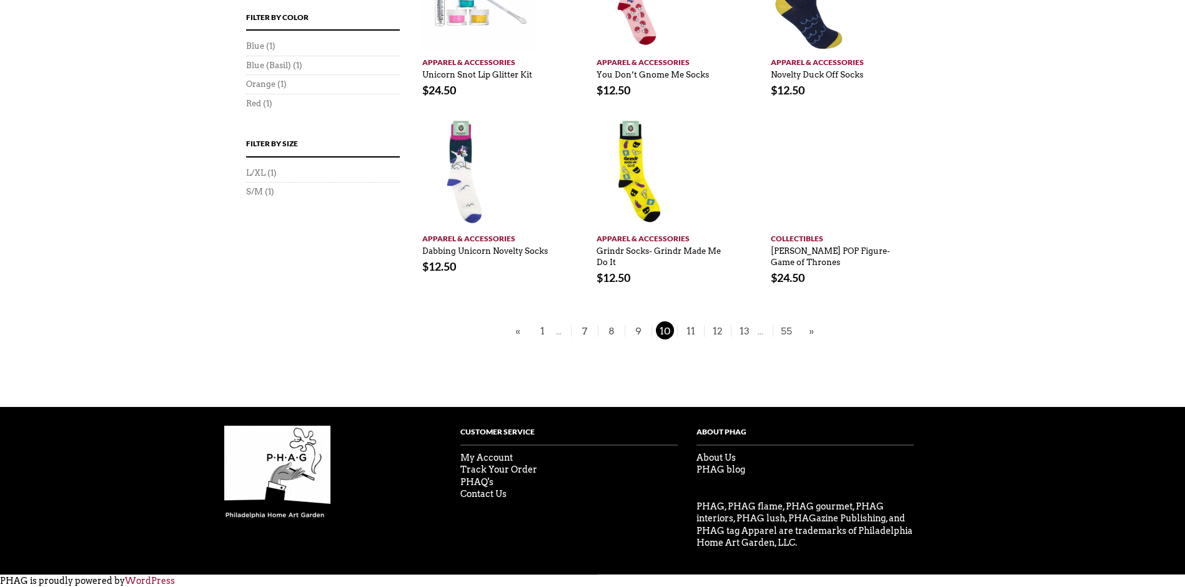
scroll to position [658, 0]
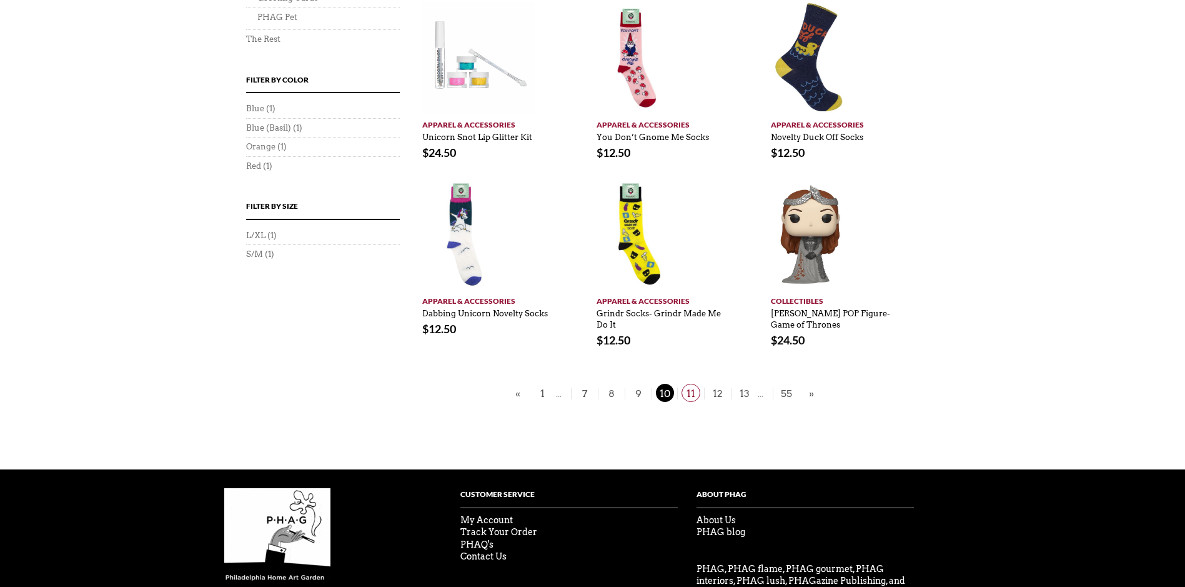
click at [690, 390] on span "11" at bounding box center [690, 393] width 19 height 18
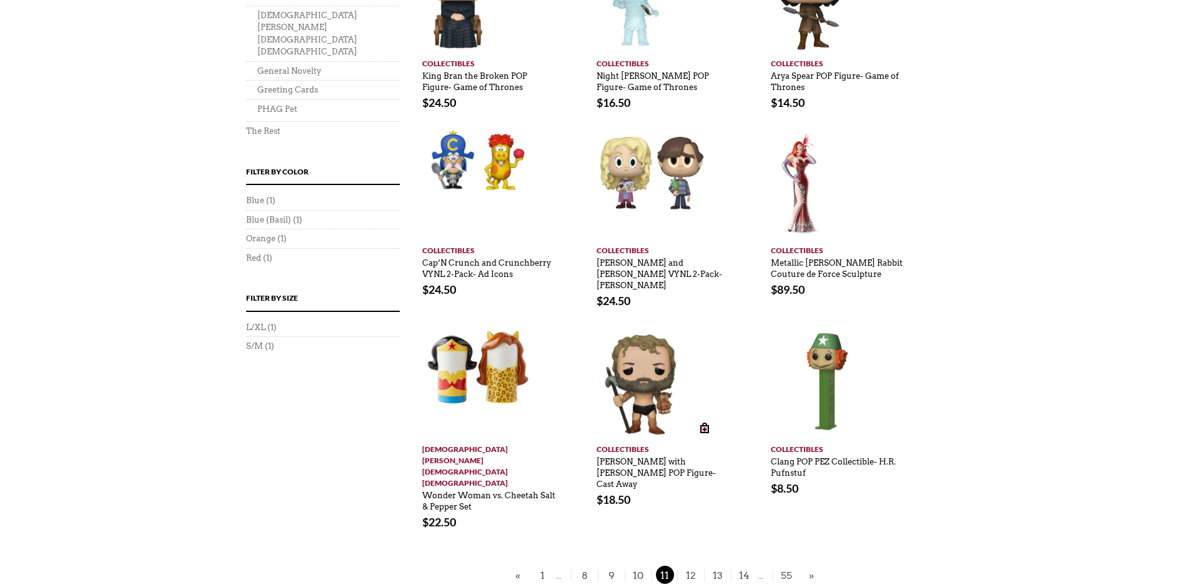
scroll to position [625, 0]
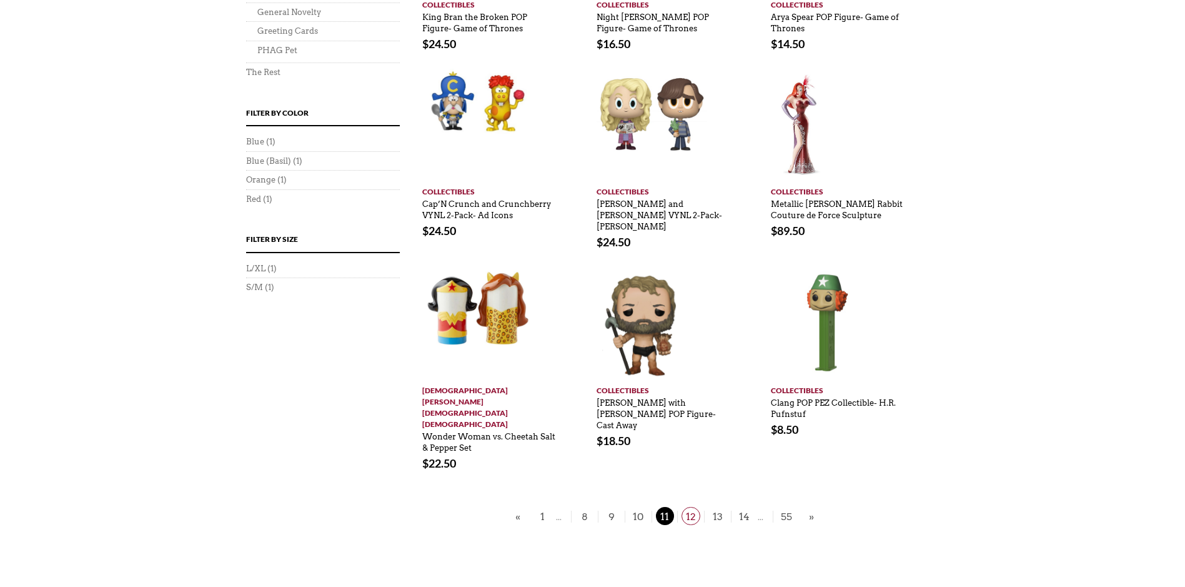
click at [688, 507] on span "12" at bounding box center [690, 516] width 19 height 18
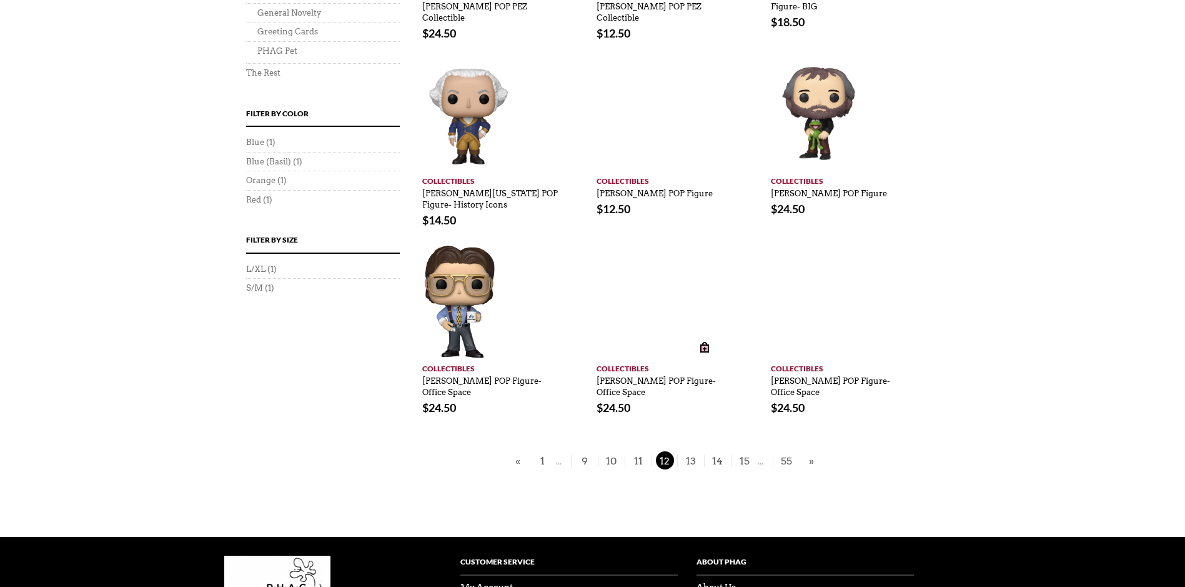
scroll to position [625, 0]
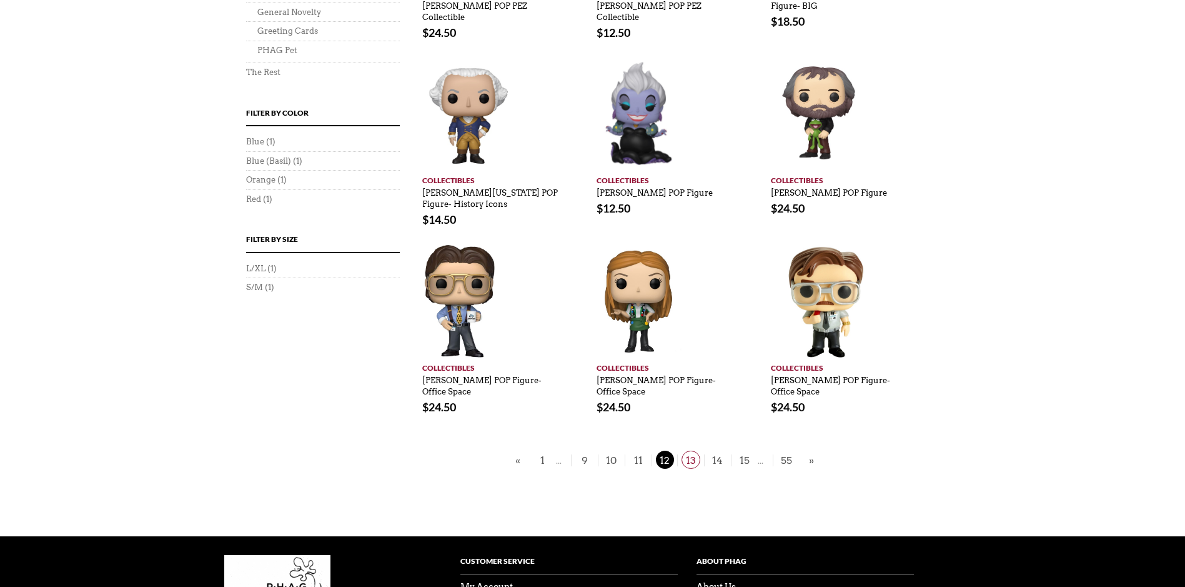
click at [692, 450] on span "13" at bounding box center [690, 459] width 19 height 18
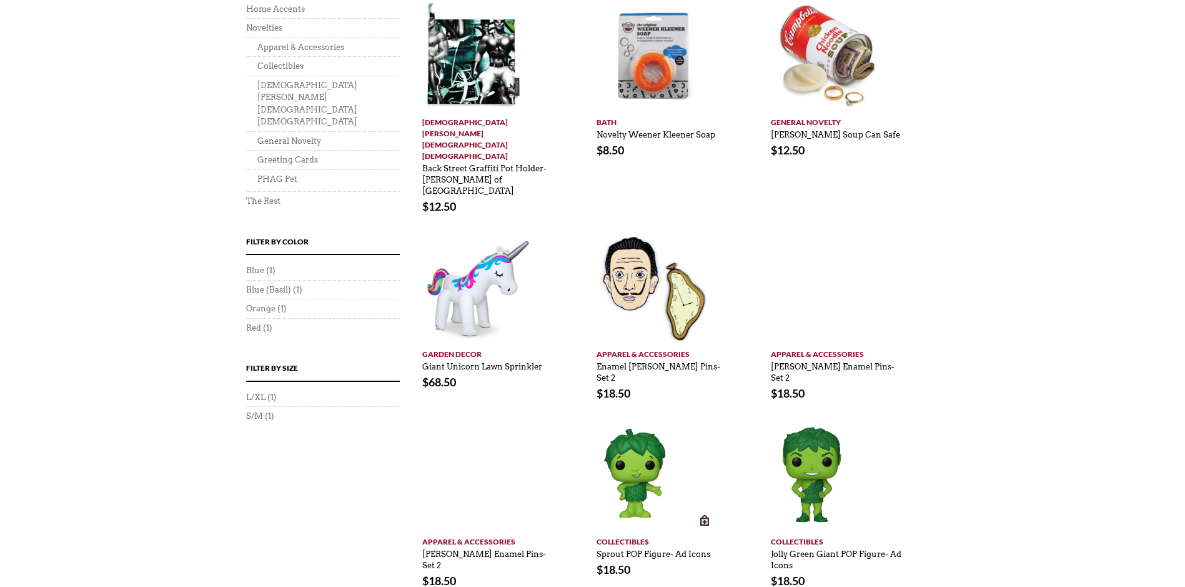
scroll to position [500, 0]
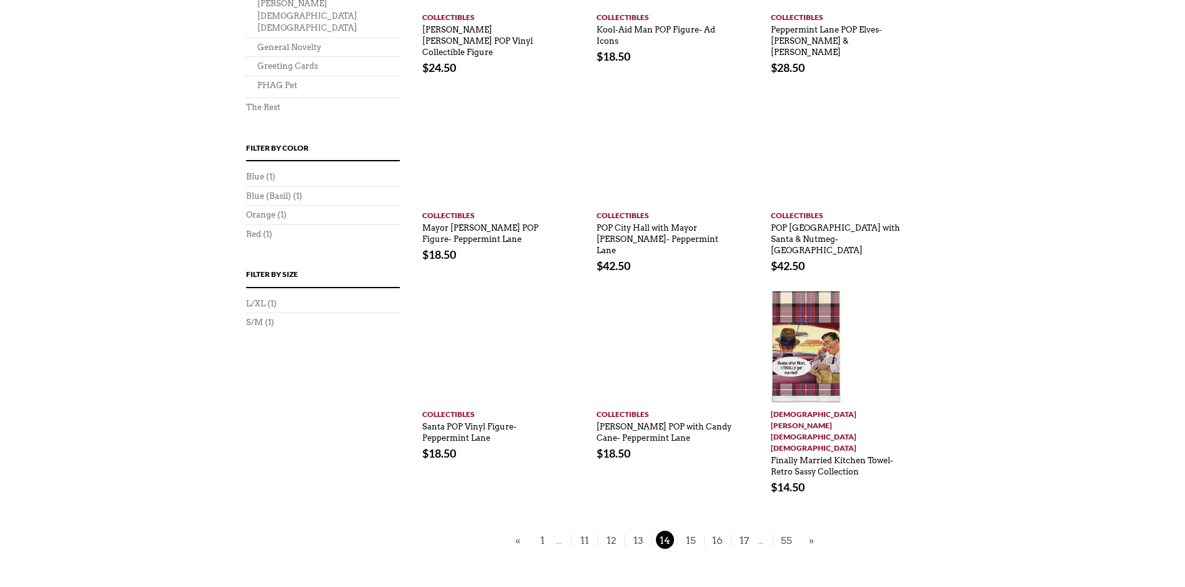
scroll to position [625, 0]
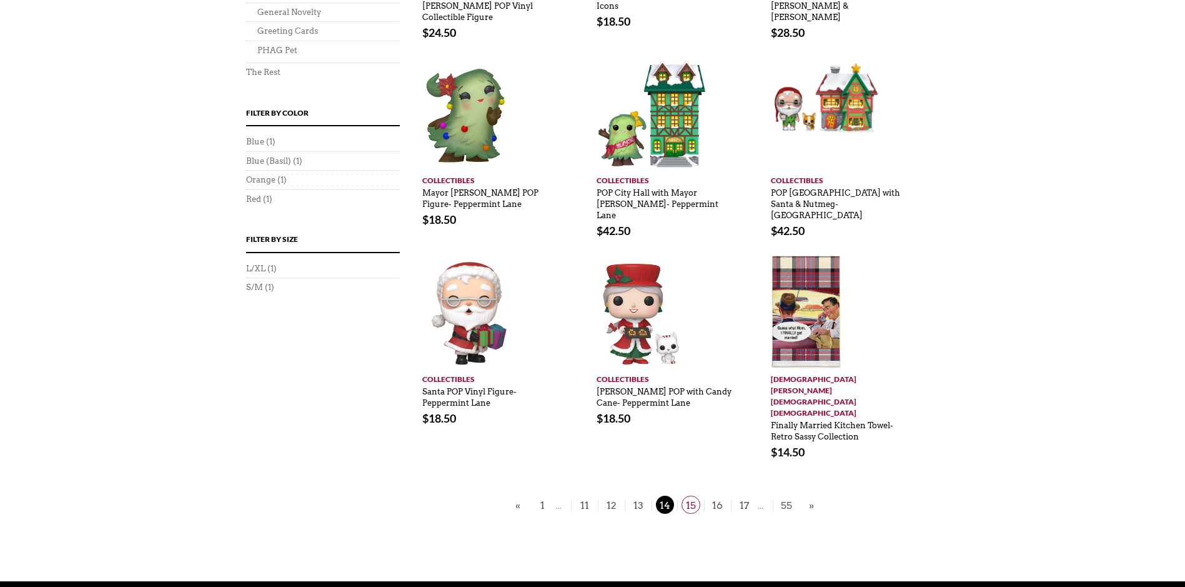
click at [693, 495] on span "15" at bounding box center [690, 504] width 19 height 18
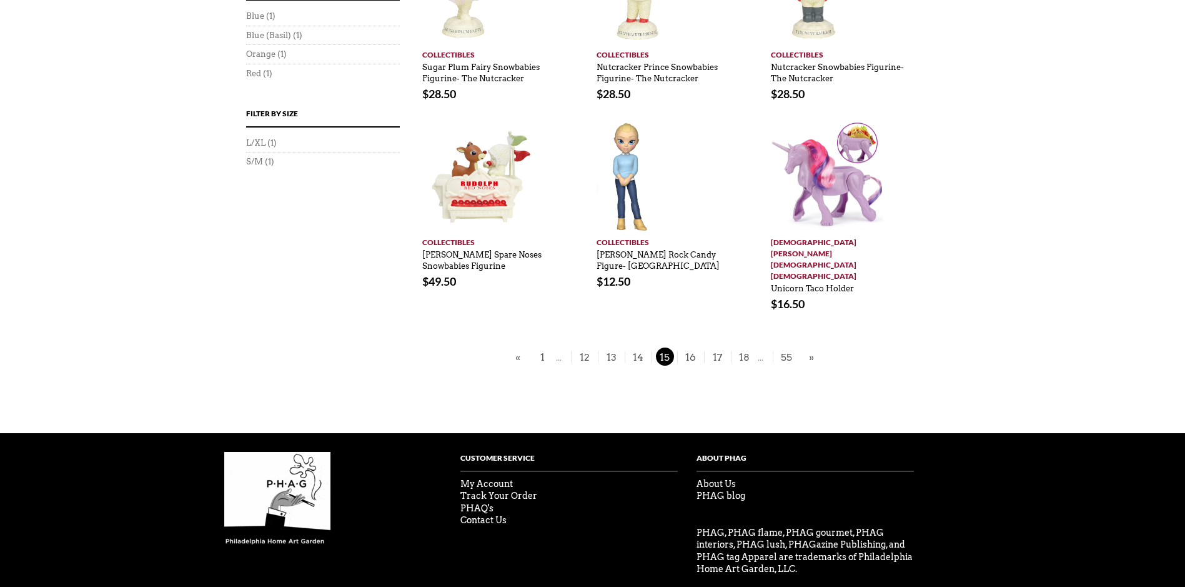
scroll to position [754, 0]
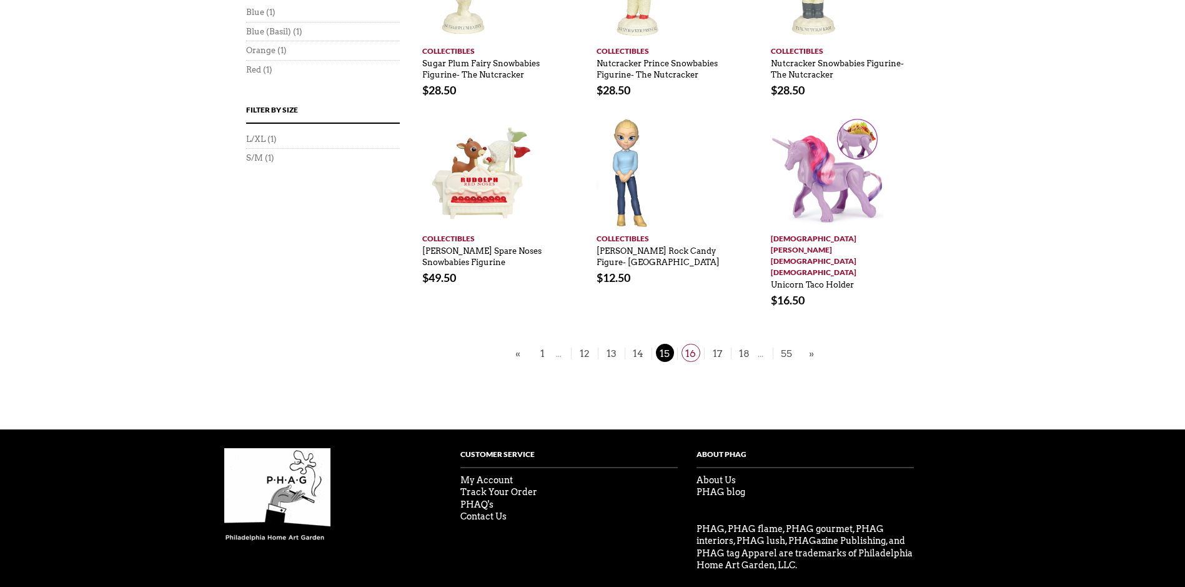
click at [696, 344] on span "16" at bounding box center [690, 353] width 19 height 18
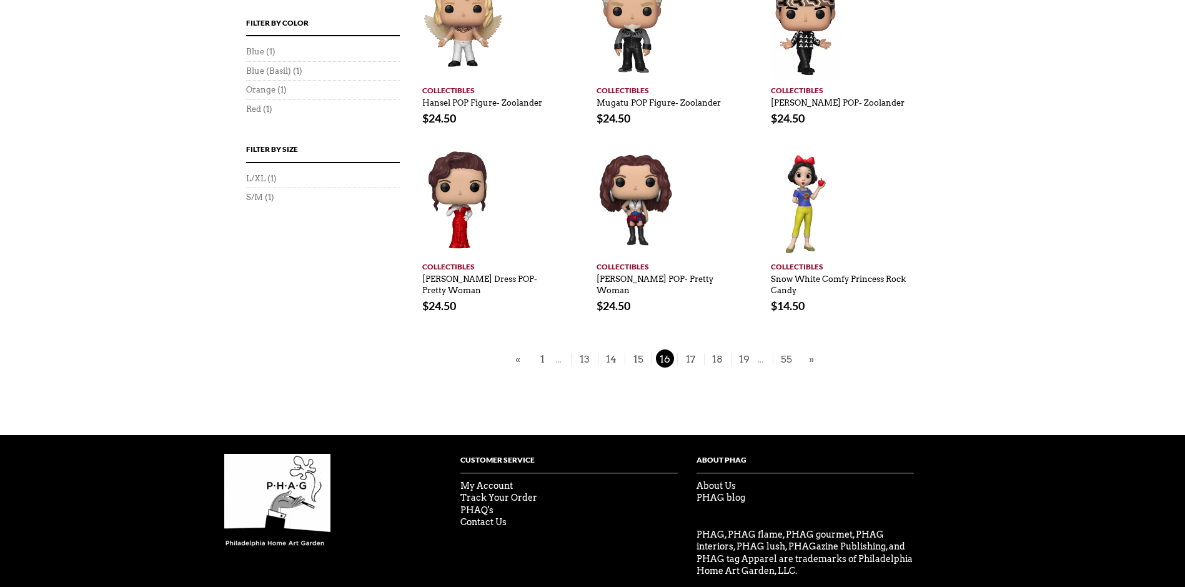
scroll to position [720, 0]
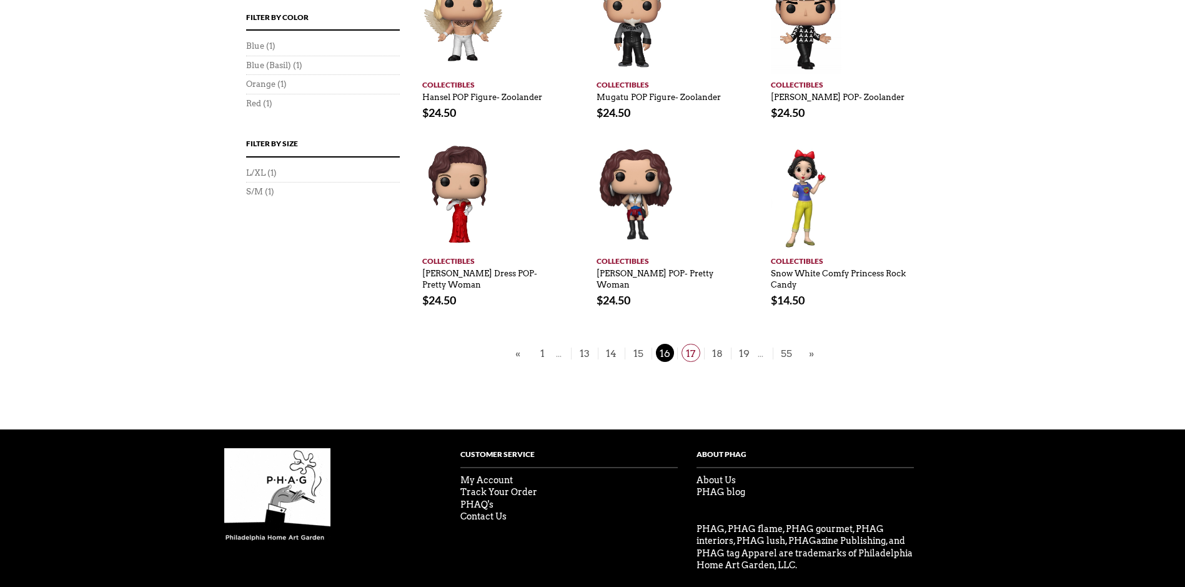
click at [694, 344] on span "17" at bounding box center [690, 353] width 19 height 18
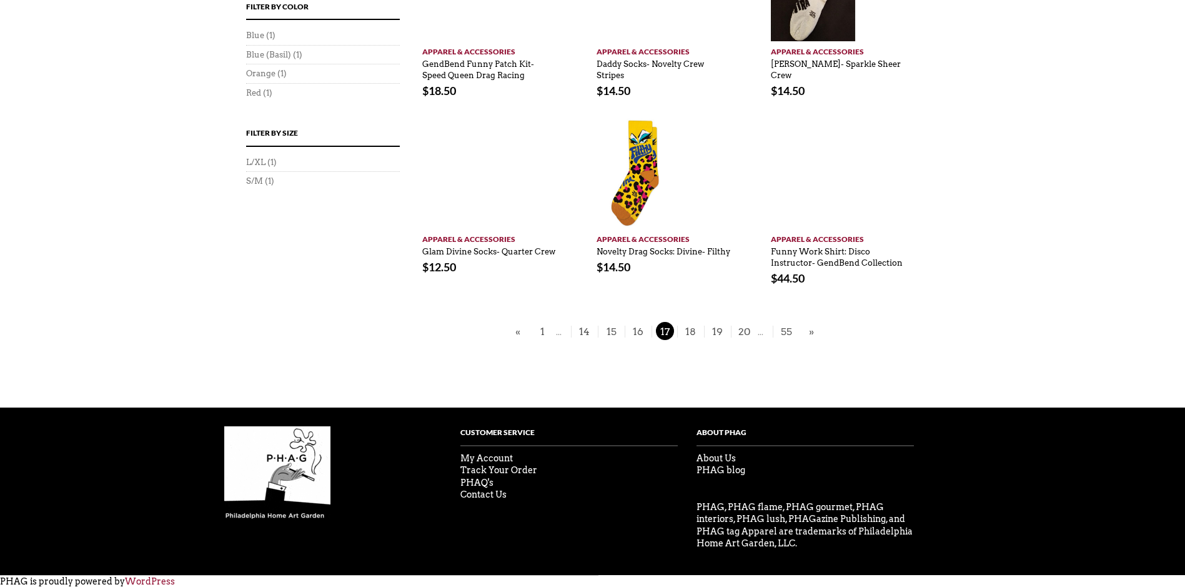
scroll to position [731, 0]
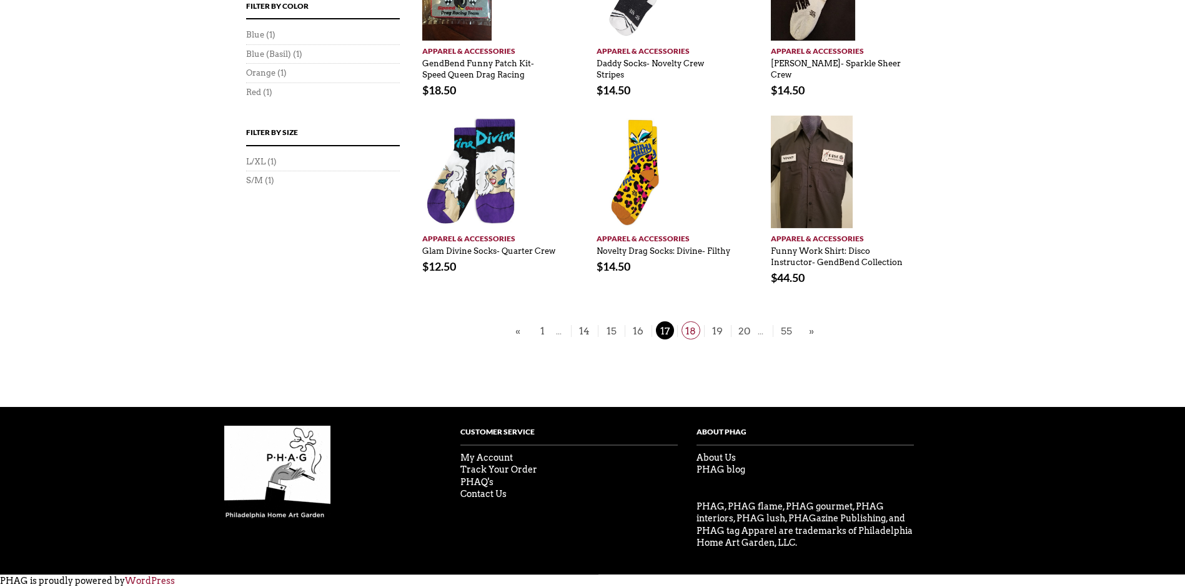
click at [693, 330] on span "18" at bounding box center [690, 330] width 19 height 18
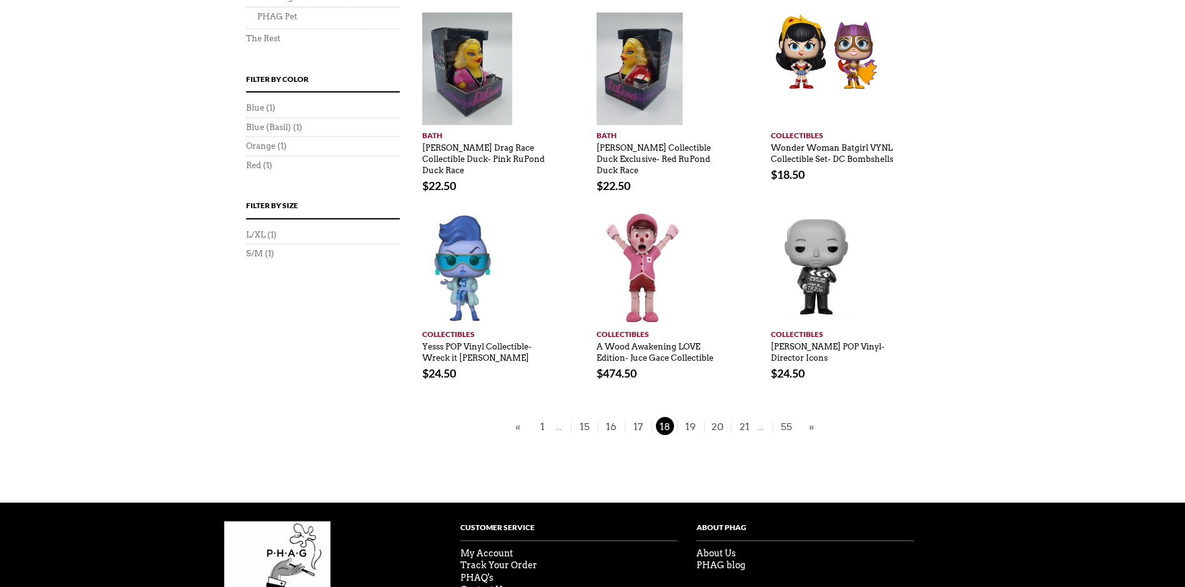
scroll to position [687, 0]
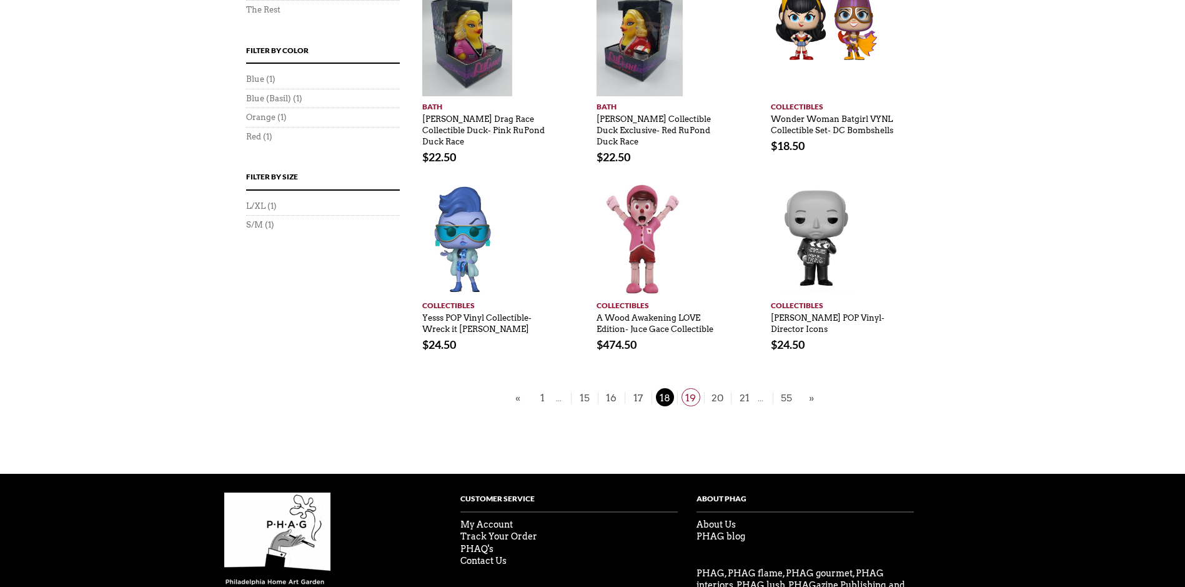
click at [696, 388] on span "19" at bounding box center [690, 397] width 19 height 18
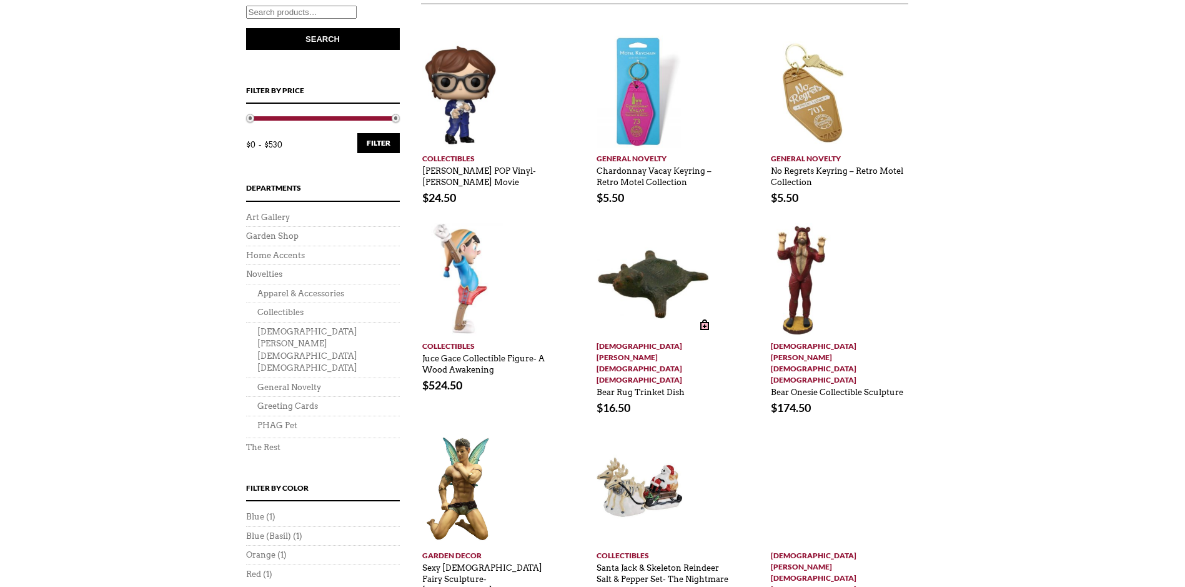
scroll to position [312, 0]
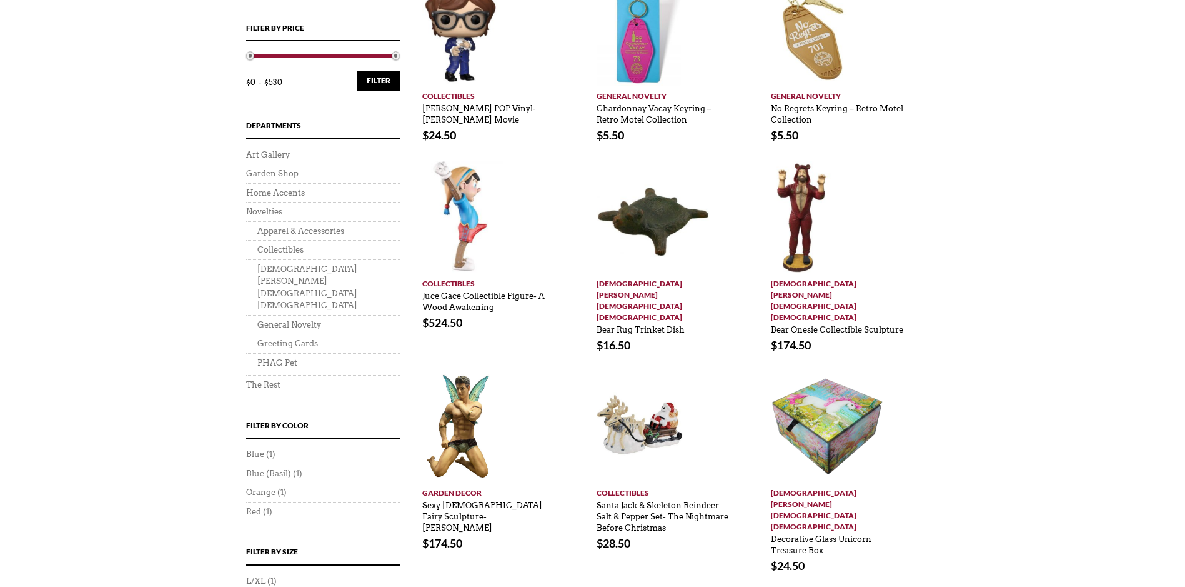
drag, startPoint x: 637, startPoint y: 533, endPoint x: 962, endPoint y: 473, distance: 330.3
click at [962, 473] on div "Showing 217–228 of 658 results Default sorting Sort by popularity Sort by lates…" at bounding box center [593, 377] width 750 height 921
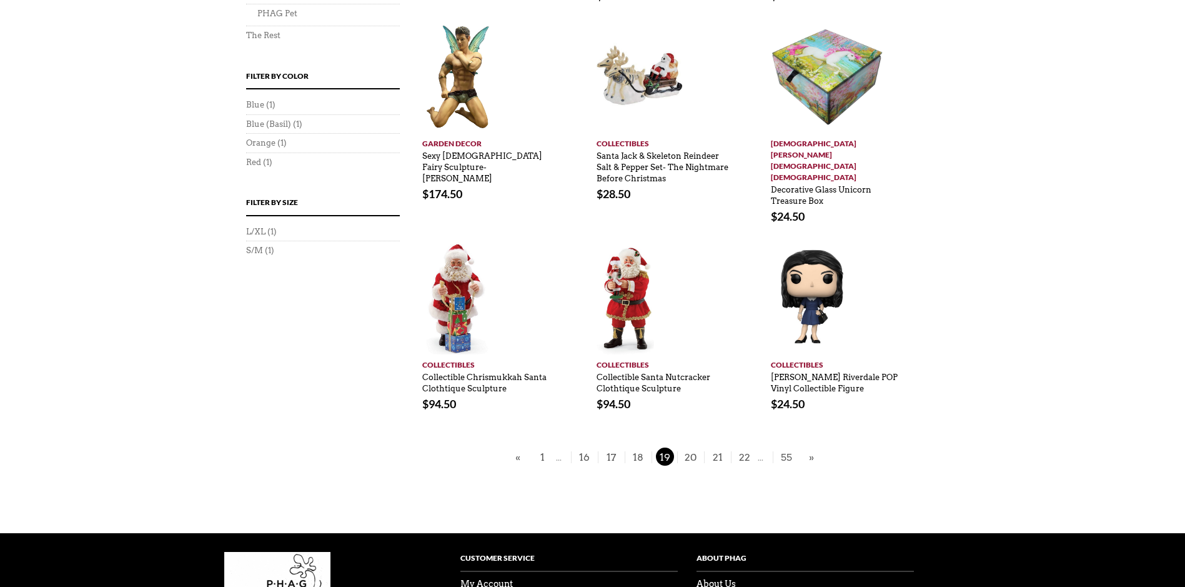
scroll to position [687, 0]
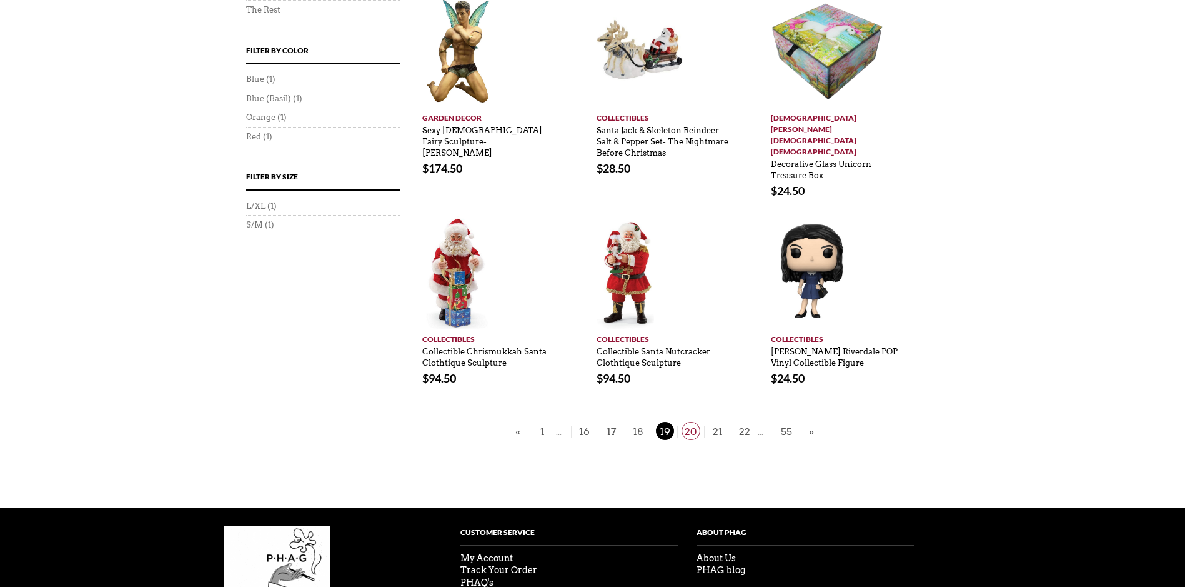
click at [689, 422] on span "20" at bounding box center [690, 431] width 19 height 18
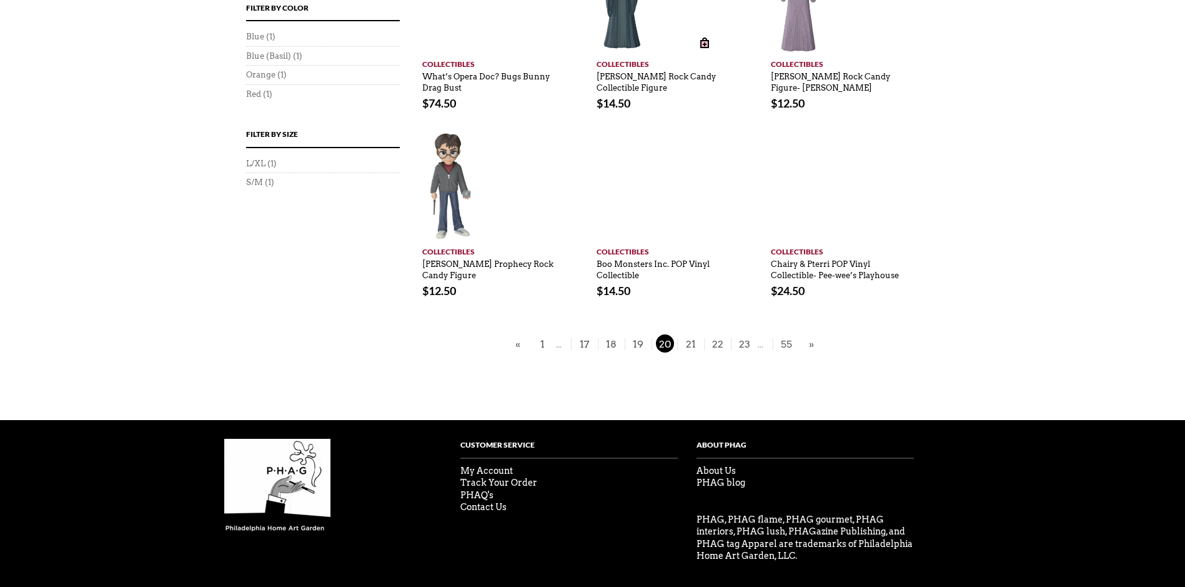
scroll to position [743, 0]
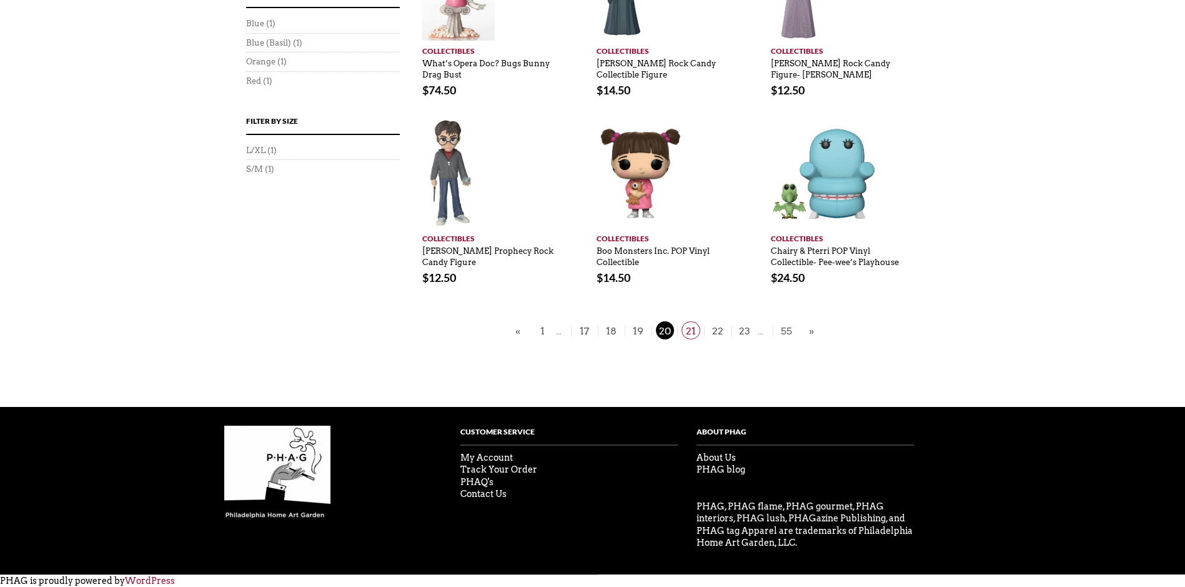
click at [695, 330] on span "21" at bounding box center [690, 330] width 19 height 18
